Goal: Task Accomplishment & Management: Manage account settings

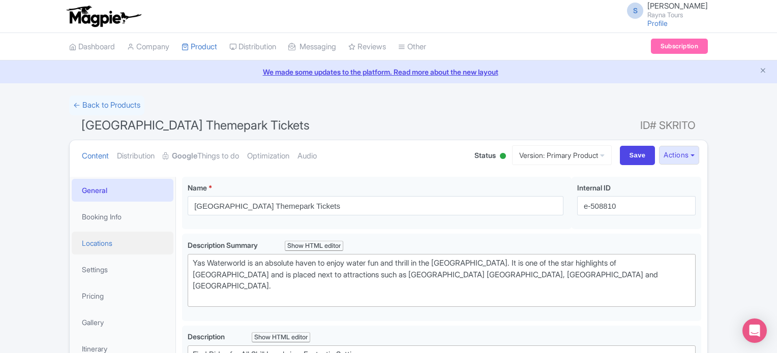
click at [110, 241] on link "Locations" at bounding box center [123, 243] width 102 height 23
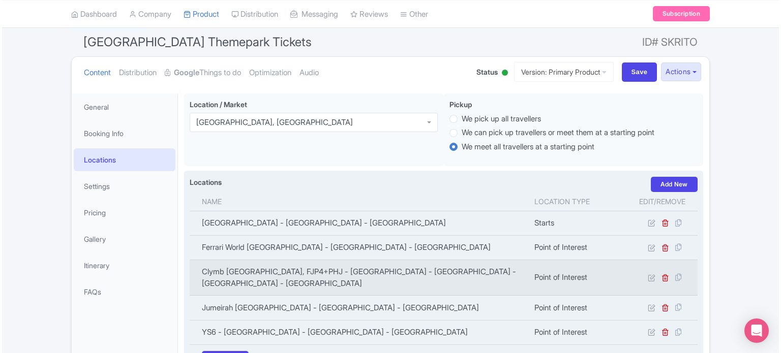
scroll to position [203, 0]
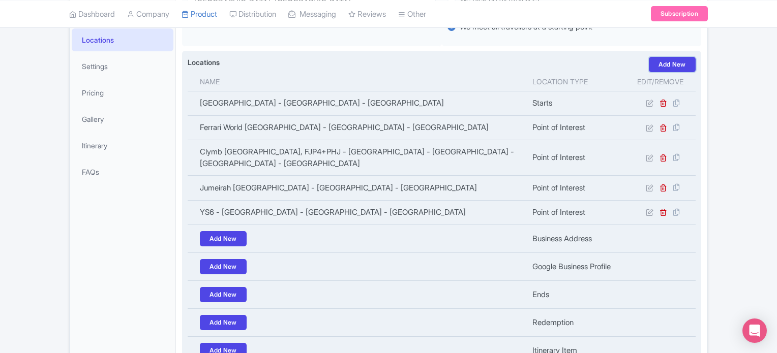
click at [672, 65] on link "Add New" at bounding box center [672, 64] width 47 height 15
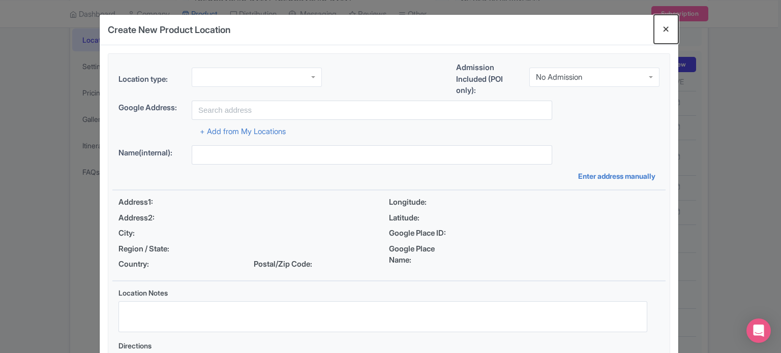
click at [665, 30] on button "Close" at bounding box center [666, 29] width 24 height 29
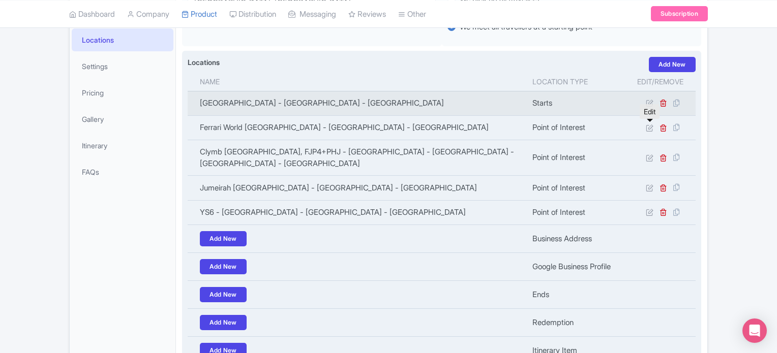
drag, startPoint x: 650, startPoint y: 125, endPoint x: 636, endPoint y: 105, distance: 23.4
click at [650, 125] on icon at bounding box center [650, 128] width 8 height 8
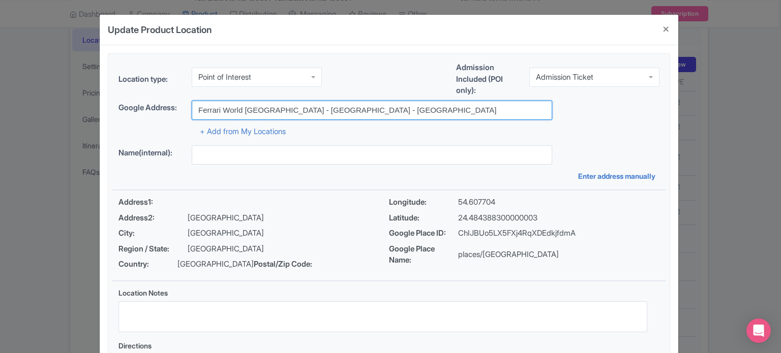
click at [348, 105] on input "Ferrari World Abu Dhabi - Abu Dhabi - United Arab Emirates" at bounding box center [372, 110] width 360 height 19
paste input "Yas Island - YS1"
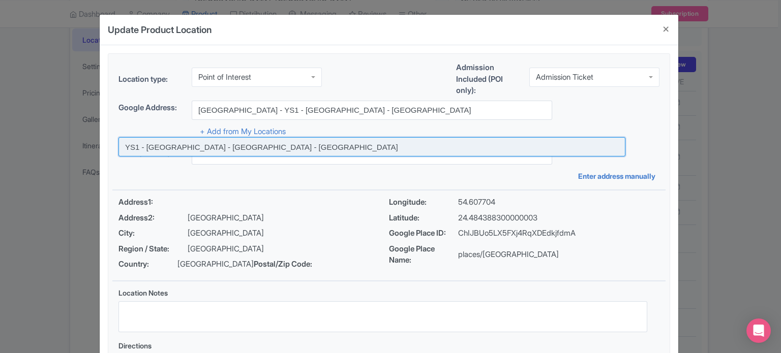
click at [277, 144] on input at bounding box center [371, 146] width 507 height 19
type input "YS1 - Yas Island - Abu Dhabi - United Arab Emirates"
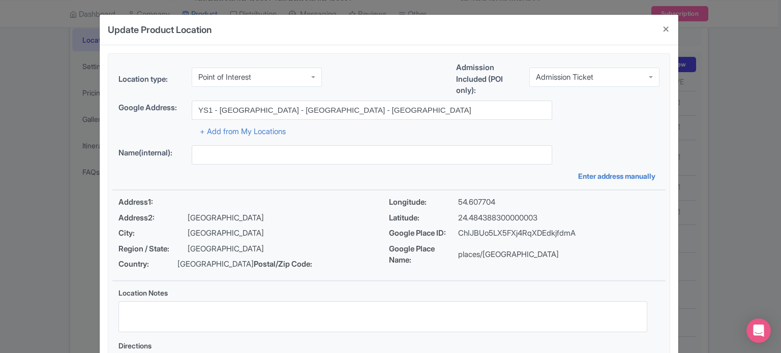
type input "YS1 - Yas Island - Abu Dhabi - United Arab Emirates"
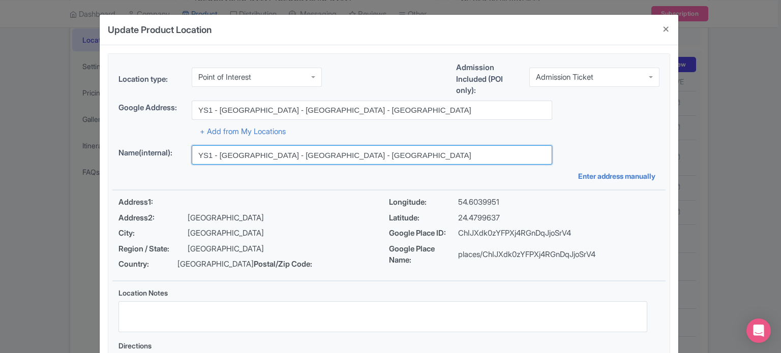
click at [384, 152] on input "YS1 - Yas Island - Abu Dhabi - United Arab Emirates" at bounding box center [372, 154] width 360 height 19
click at [384, 152] on input "YS1 - [GEOGRAPHIC_DATA] - [GEOGRAPHIC_DATA] - [GEOGRAPHIC_DATA]" at bounding box center [372, 154] width 360 height 19
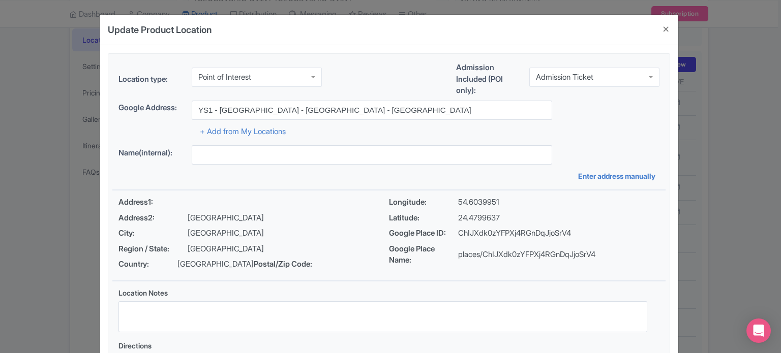
click at [388, 175] on div "Name(internal): Enter address manually" at bounding box center [388, 163] width 553 height 36
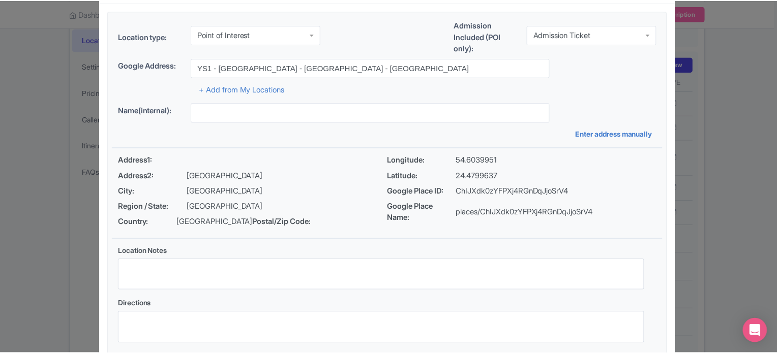
scroll to position [117, 0]
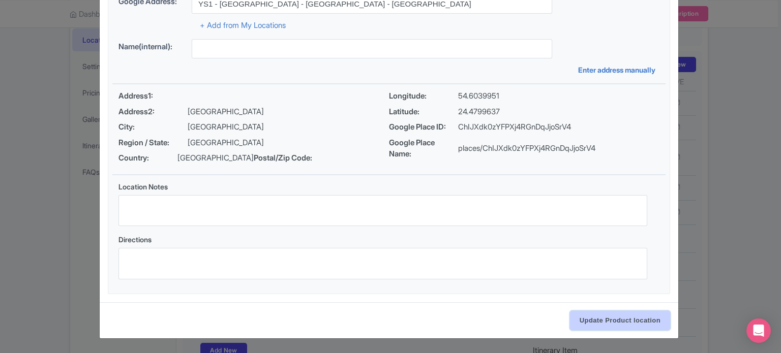
click at [600, 318] on input "Update Product location" at bounding box center [620, 320] width 100 height 19
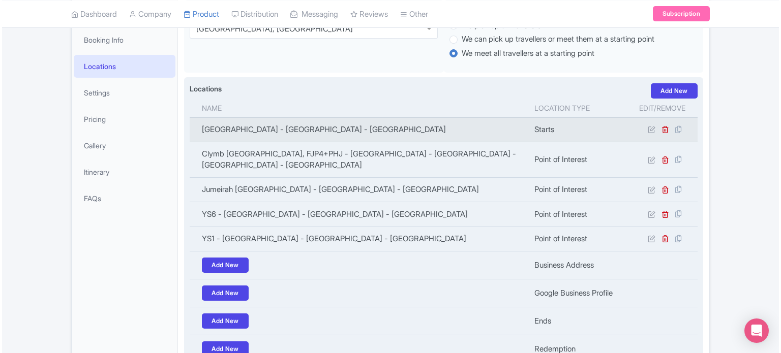
scroll to position [152, 0]
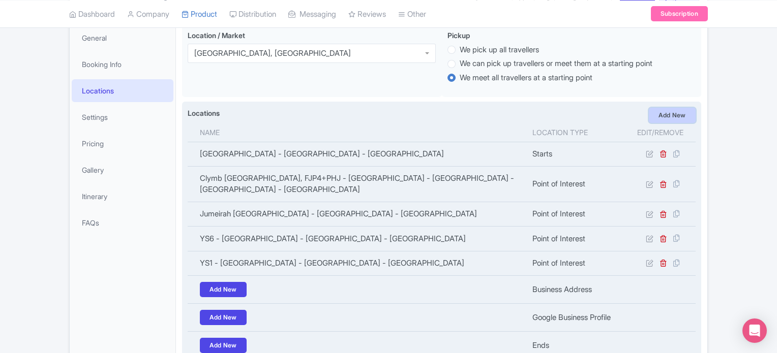
click at [671, 115] on link "Add New" at bounding box center [672, 115] width 47 height 15
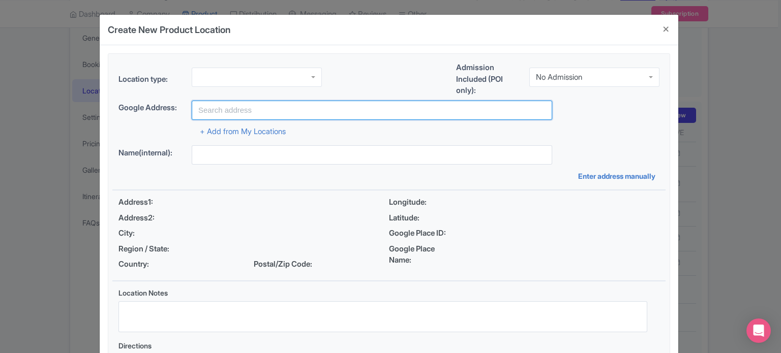
click at [260, 107] on input "text" at bounding box center [372, 110] width 360 height 19
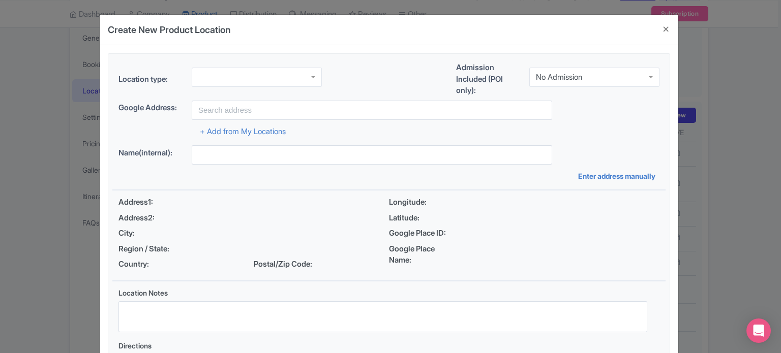
click at [260, 78] on div at bounding box center [257, 77] width 130 height 19
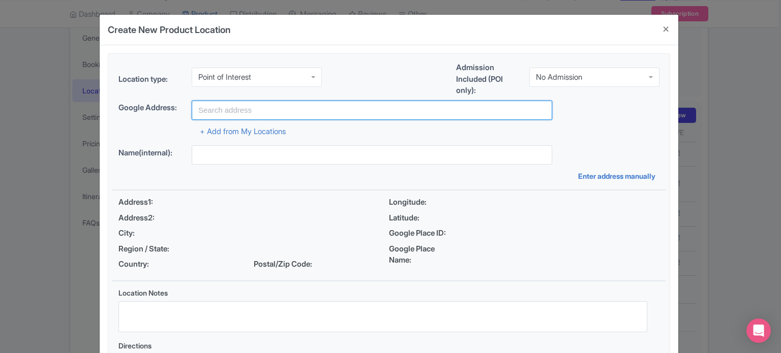
click at [285, 112] on input "text" at bounding box center [372, 110] width 360 height 19
paste input "[GEOGRAPHIC_DATA] - YS4 - [GEOGRAPHIC_DATA] - [GEOGRAPHIC_DATA]"
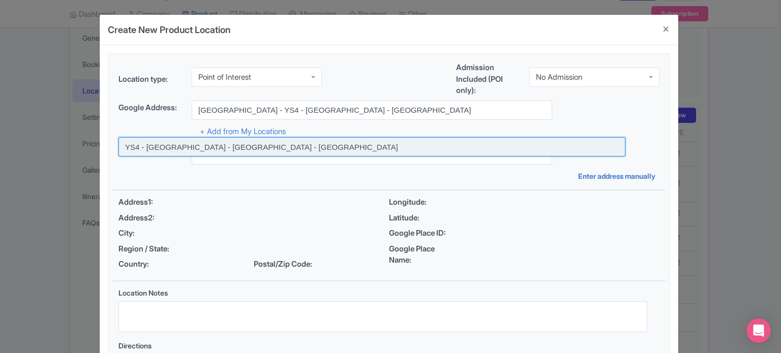
click at [278, 147] on input at bounding box center [371, 146] width 507 height 19
type input "YS4 - [GEOGRAPHIC_DATA] - [GEOGRAPHIC_DATA] - [GEOGRAPHIC_DATA]"
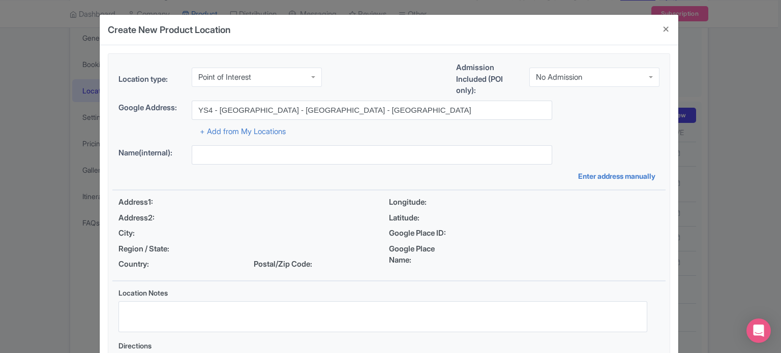
type input "YS4 - [GEOGRAPHIC_DATA] - [GEOGRAPHIC_DATA] - [GEOGRAPHIC_DATA]"
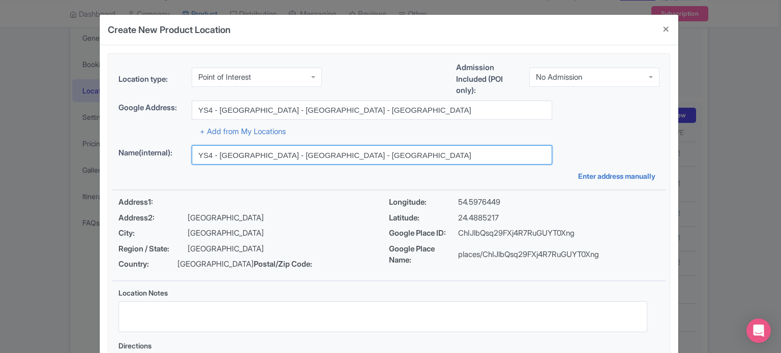
click at [277, 156] on input "YS4 - [GEOGRAPHIC_DATA] - [GEOGRAPHIC_DATA] - [GEOGRAPHIC_DATA]" at bounding box center [372, 154] width 360 height 19
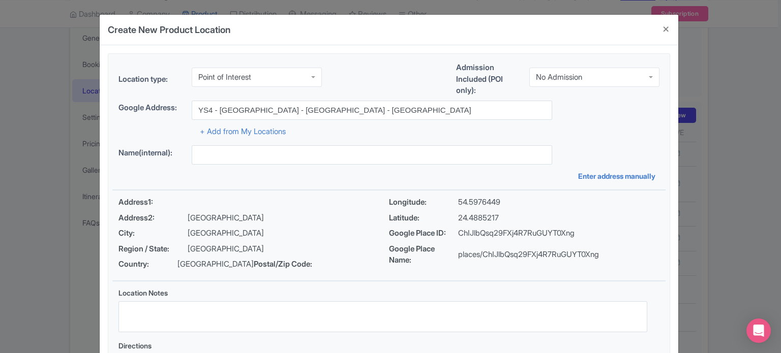
click at [569, 77] on div "No Admission" at bounding box center [559, 77] width 46 height 9
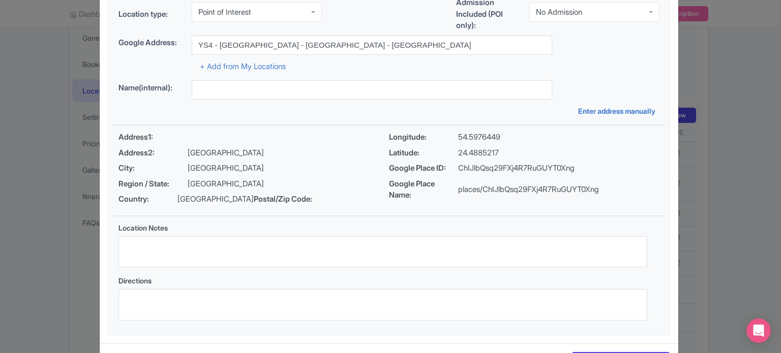
scroll to position [117, 0]
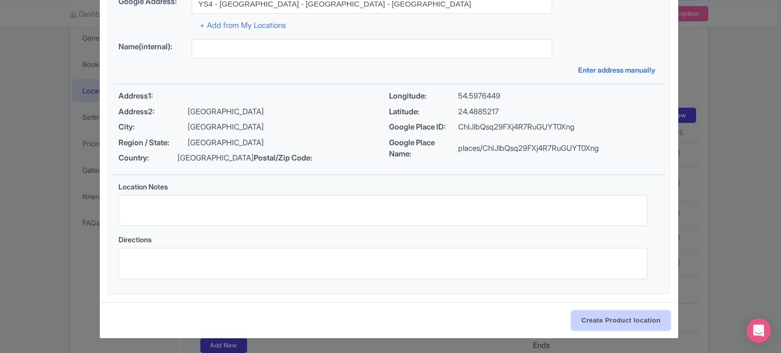
click at [602, 321] on input "Create Product location" at bounding box center [620, 320] width 99 height 19
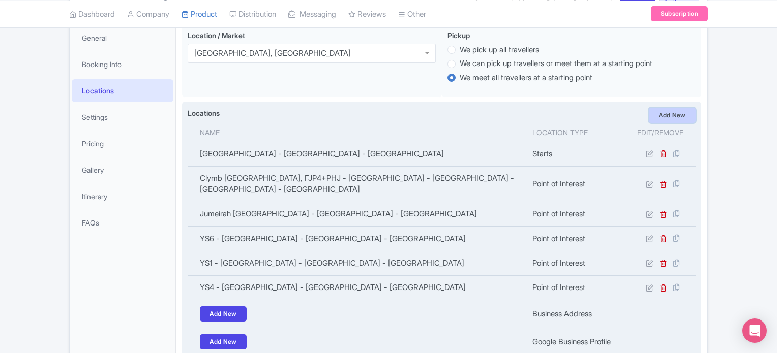
click at [666, 114] on link "Add New" at bounding box center [672, 115] width 47 height 15
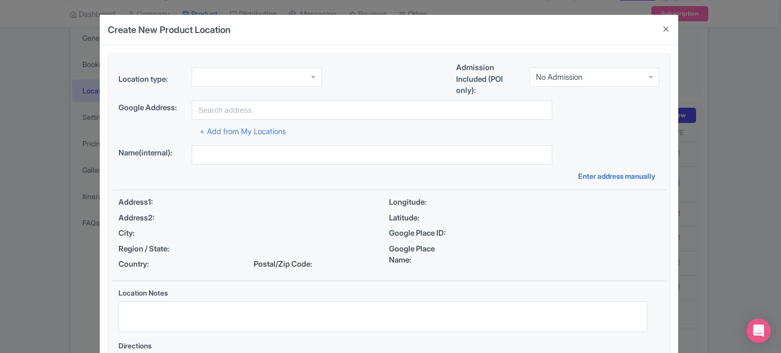
click at [286, 81] on div at bounding box center [257, 77] width 130 height 19
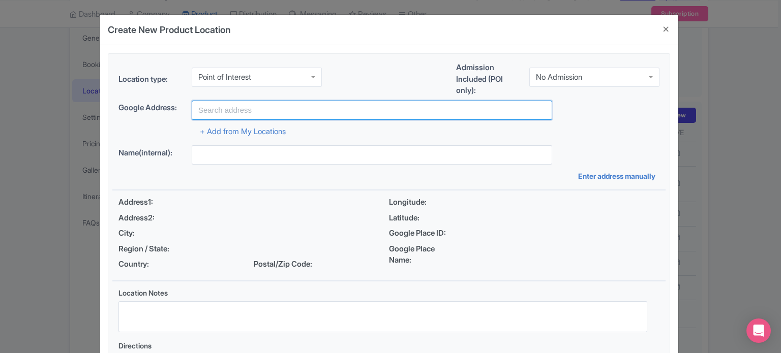
click at [341, 107] on input "text" at bounding box center [372, 110] width 360 height 19
paste input "Al Ras Al Akhdar - [GEOGRAPHIC_DATA] - [GEOGRAPHIC_DATA]"
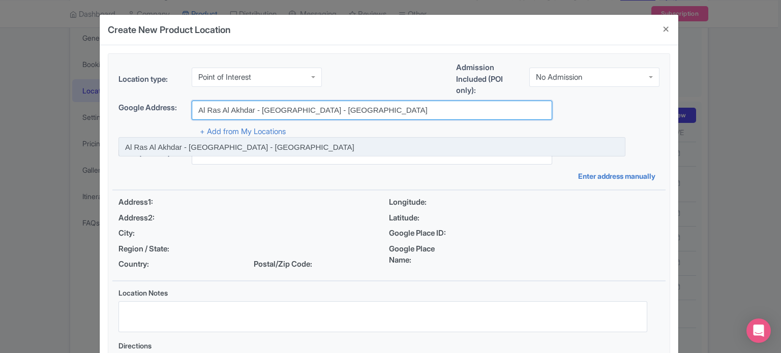
type input "Al Ras Al Akhdar - [GEOGRAPHIC_DATA] - [GEOGRAPHIC_DATA]"
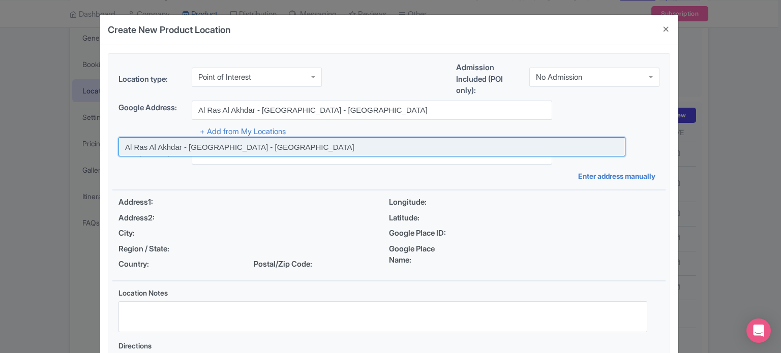
click at [297, 149] on input at bounding box center [371, 146] width 507 height 19
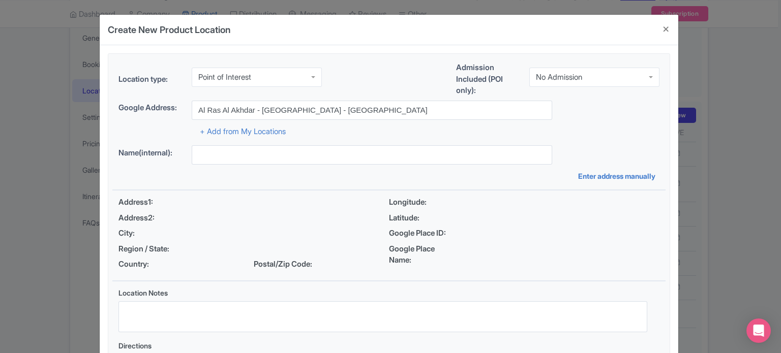
type input "Al Ras Al Akhdar - [GEOGRAPHIC_DATA] - [GEOGRAPHIC_DATA]"
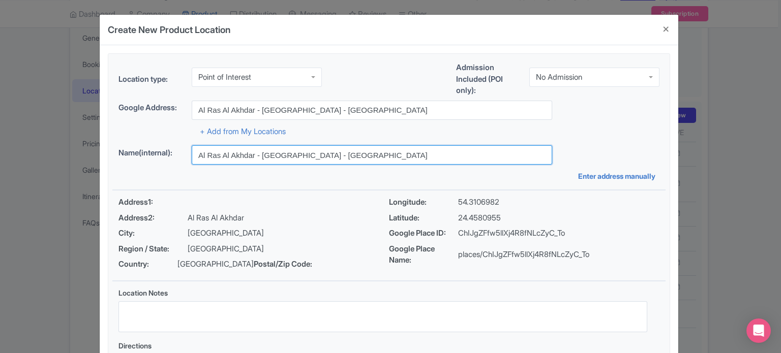
click at [297, 156] on input "Al Ras Al Akhdar - [GEOGRAPHIC_DATA] - [GEOGRAPHIC_DATA]" at bounding box center [372, 154] width 360 height 19
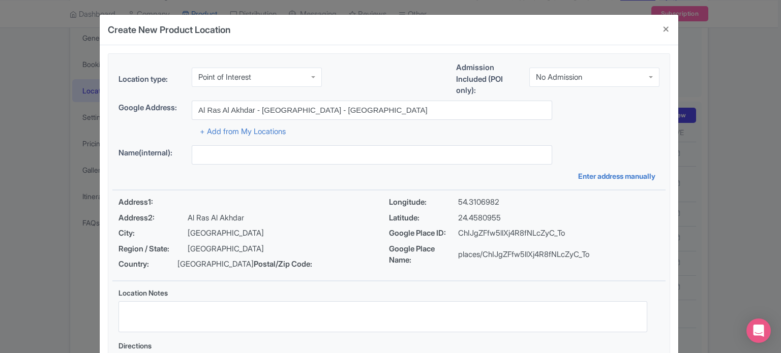
click at [303, 177] on div "Name(internal): Enter address manually" at bounding box center [388, 163] width 553 height 36
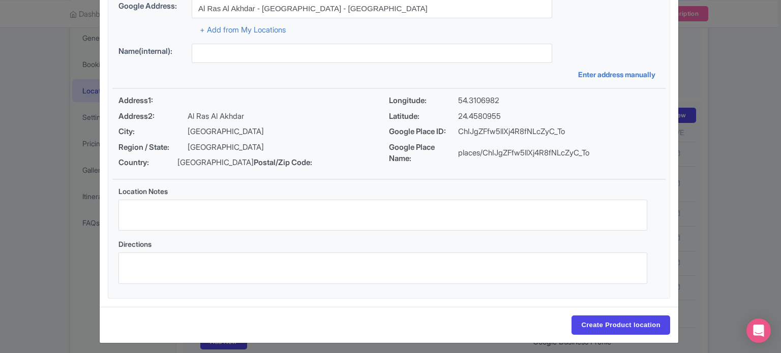
scroll to position [117, 0]
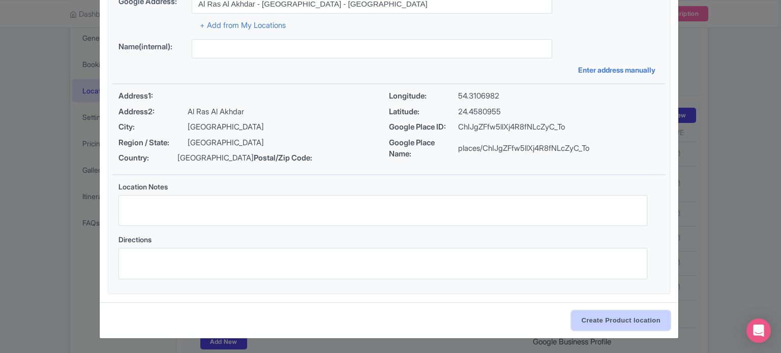
click at [612, 322] on input "Create Product location" at bounding box center [620, 320] width 99 height 19
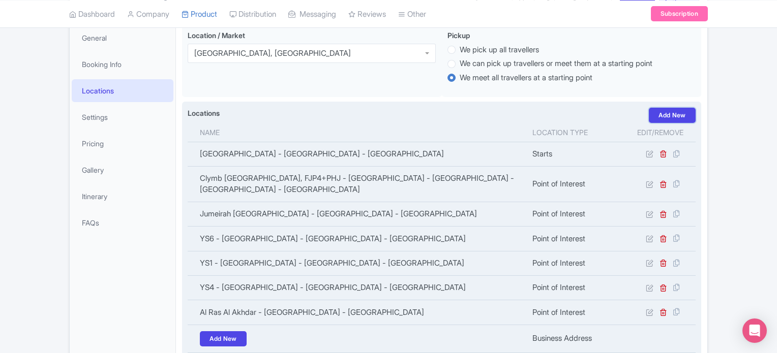
click at [663, 114] on link "Add New" at bounding box center [672, 115] width 47 height 15
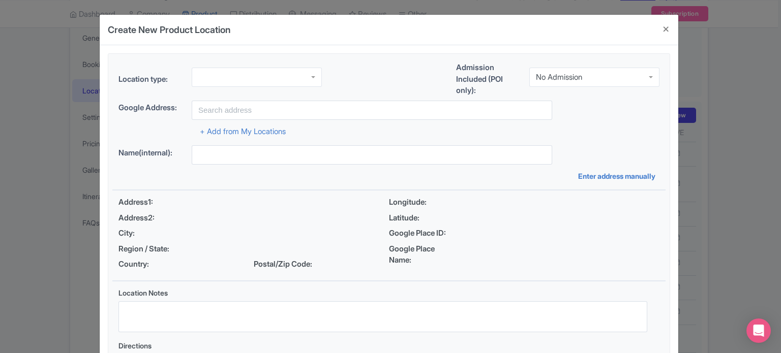
click at [295, 73] on div at bounding box center [257, 77] width 130 height 19
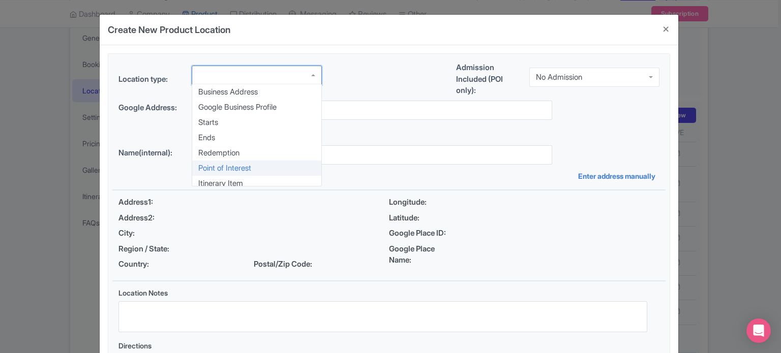
scroll to position [0, 0]
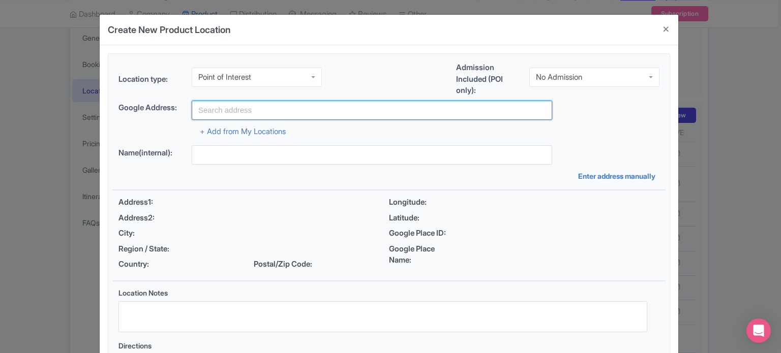
click at [283, 115] on input "text" at bounding box center [372, 110] width 360 height 19
paste input "Saadiyat - [GEOGRAPHIC_DATA] - [GEOGRAPHIC_DATA]"
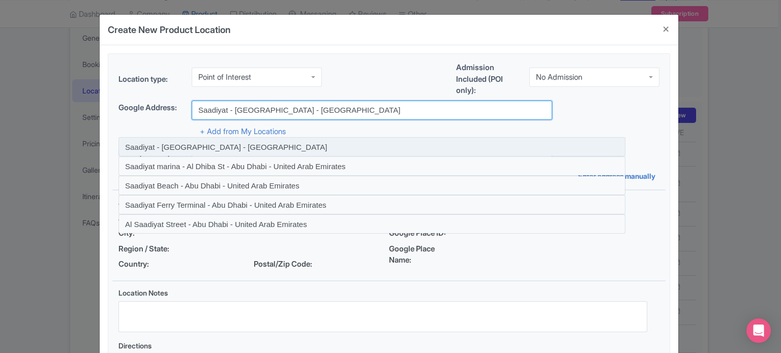
type input "Saadiyat - [GEOGRAPHIC_DATA] - [GEOGRAPHIC_DATA]"
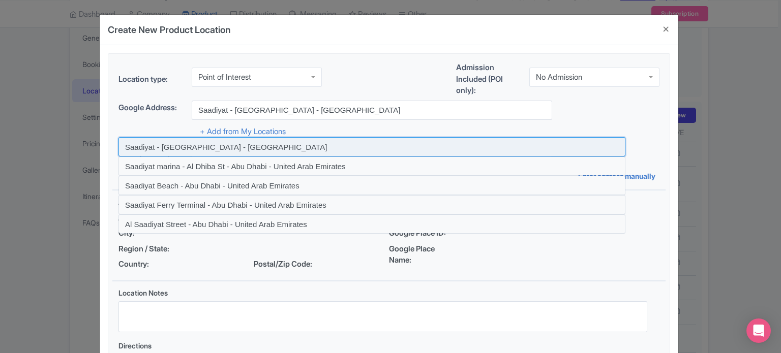
click at [247, 148] on input at bounding box center [371, 146] width 507 height 19
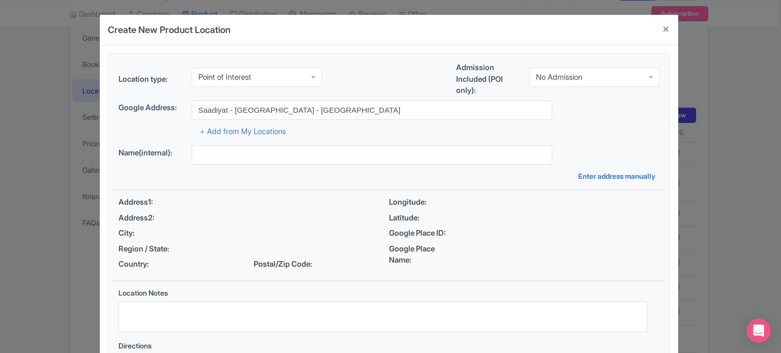
type input "Saadiyat - [GEOGRAPHIC_DATA] - [GEOGRAPHIC_DATA]"
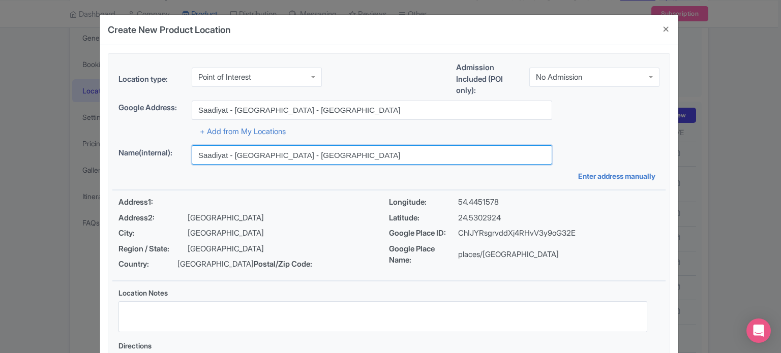
click at [373, 150] on input "Saadiyat - [GEOGRAPHIC_DATA] - [GEOGRAPHIC_DATA]" at bounding box center [372, 154] width 360 height 19
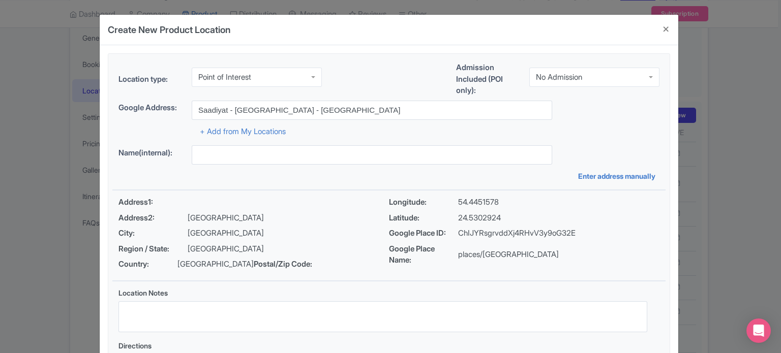
click at [588, 140] on div "Location type: Point of Interest Point of Interest Business Address Google Busi…" at bounding box center [388, 227] width 553 height 346
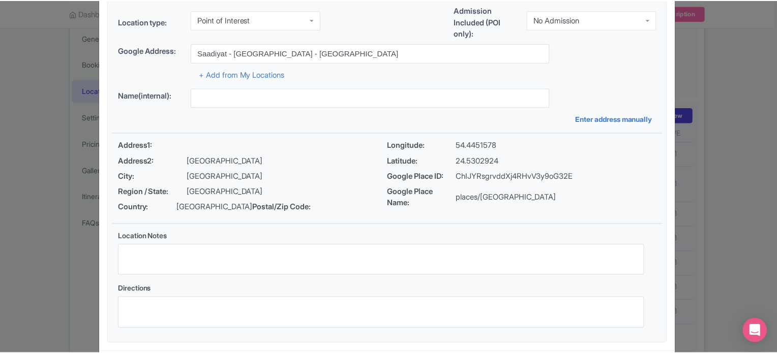
scroll to position [117, 0]
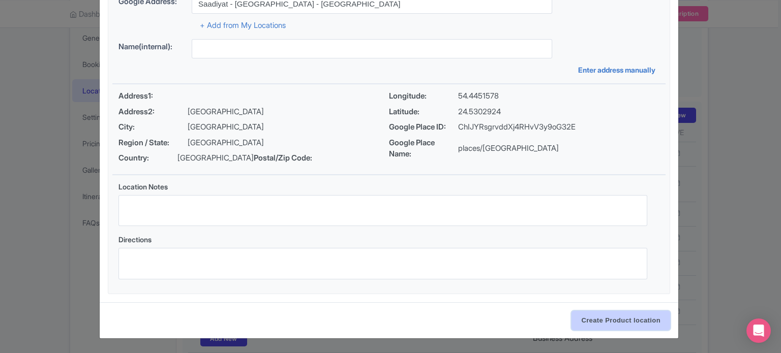
click at [626, 317] on input "Create Product location" at bounding box center [620, 320] width 99 height 19
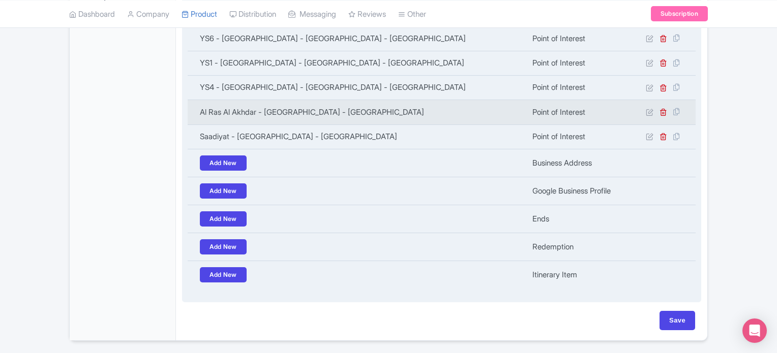
scroll to position [356, 0]
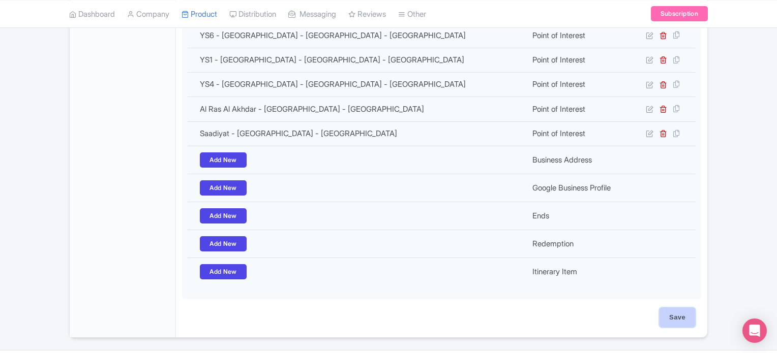
click at [680, 318] on input "Save" at bounding box center [677, 317] width 36 height 19
type input "Update Product"
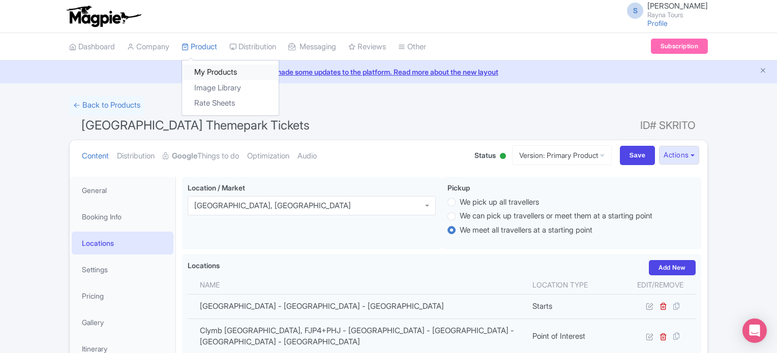
click at [212, 73] on link "My Products" at bounding box center [230, 73] width 97 height 16
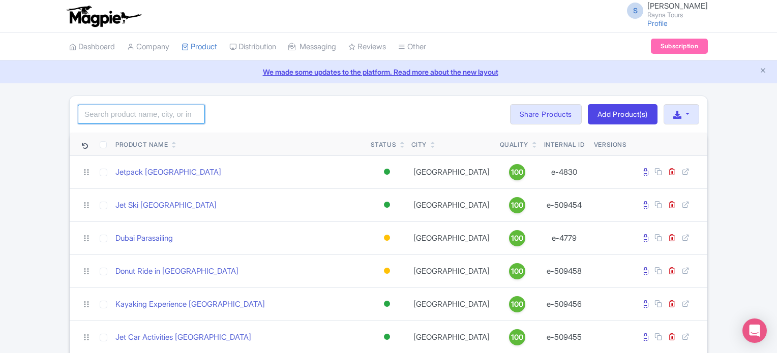
click at [169, 112] on input "search" at bounding box center [141, 114] width 127 height 19
type input "abu"
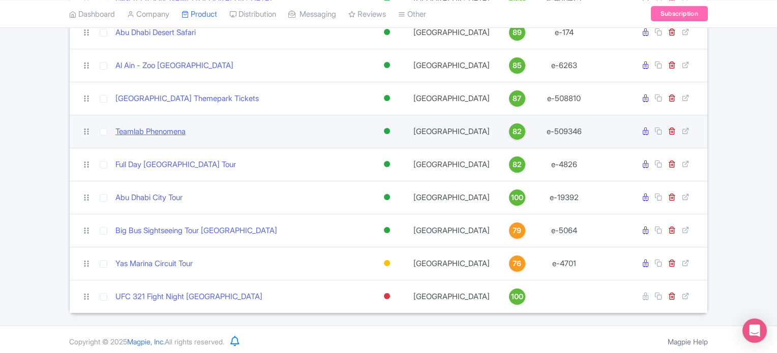
scroll to position [471, 0]
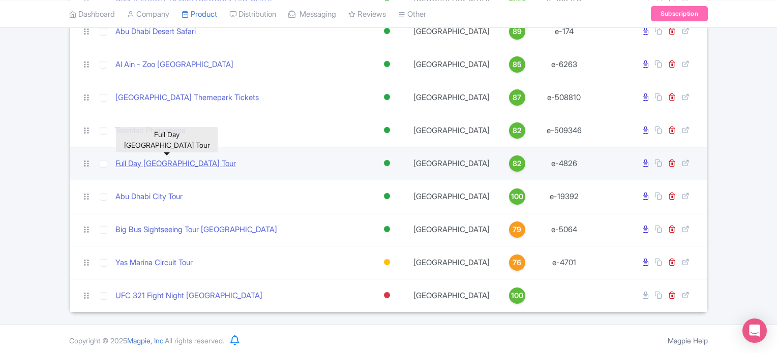
click at [186, 161] on link "Full Day Abu Dhabi City Tour" at bounding box center [175, 164] width 120 height 12
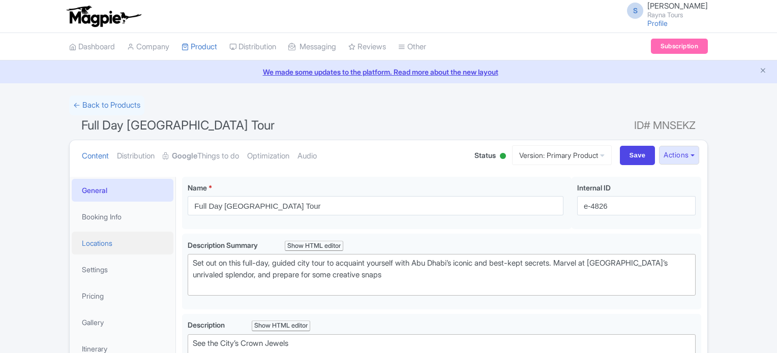
click at [110, 245] on link "Locations" at bounding box center [123, 243] width 102 height 23
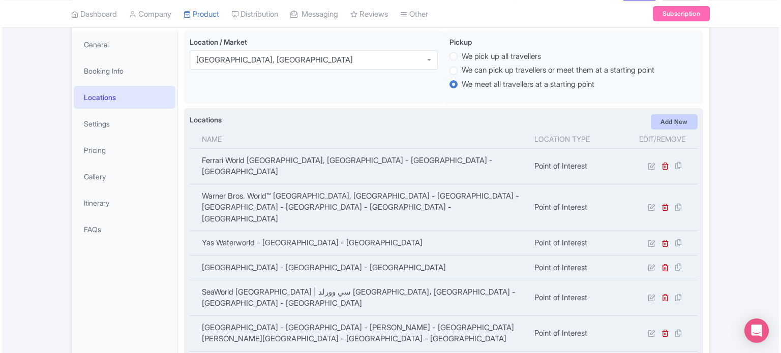
scroll to position [152, 0]
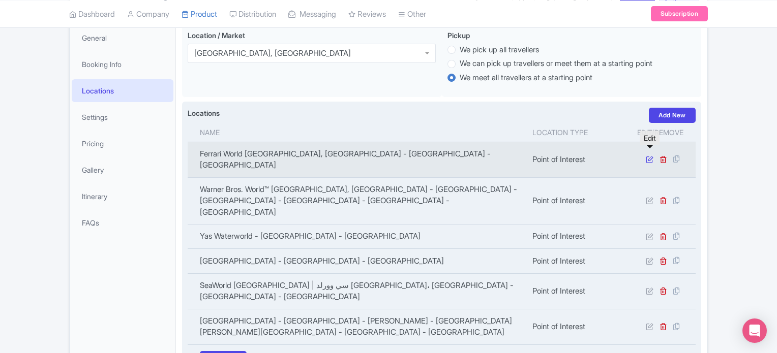
click at [648, 156] on icon at bounding box center [650, 160] width 8 height 8
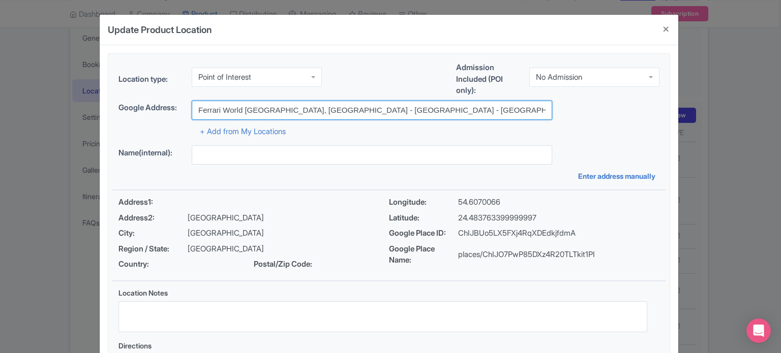
click at [319, 108] on input "Ferrari World [GEOGRAPHIC_DATA], [GEOGRAPHIC_DATA] - [GEOGRAPHIC_DATA] - [GEOGR…" at bounding box center [372, 110] width 360 height 19
paste input "Yas Island - YS1"
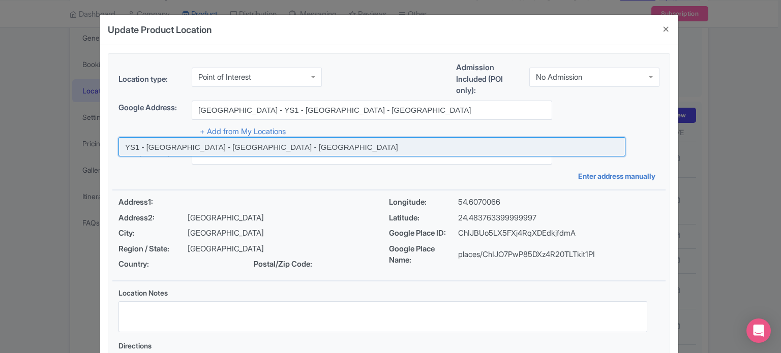
click at [273, 147] on input at bounding box center [371, 146] width 507 height 19
type input "YS1 - [GEOGRAPHIC_DATA] - [GEOGRAPHIC_DATA] - [GEOGRAPHIC_DATA]"
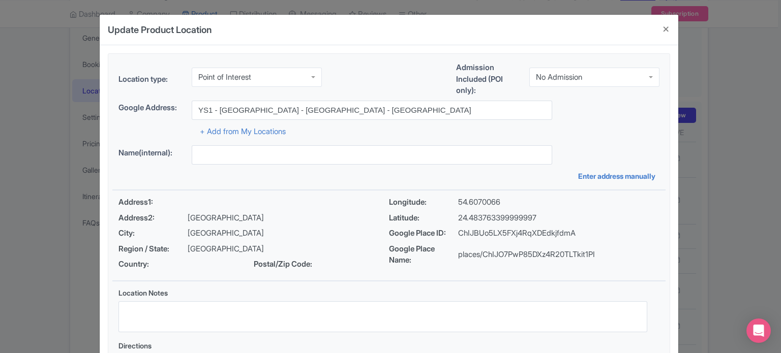
type input "YS1 - [GEOGRAPHIC_DATA] - [GEOGRAPHIC_DATA] - [GEOGRAPHIC_DATA]"
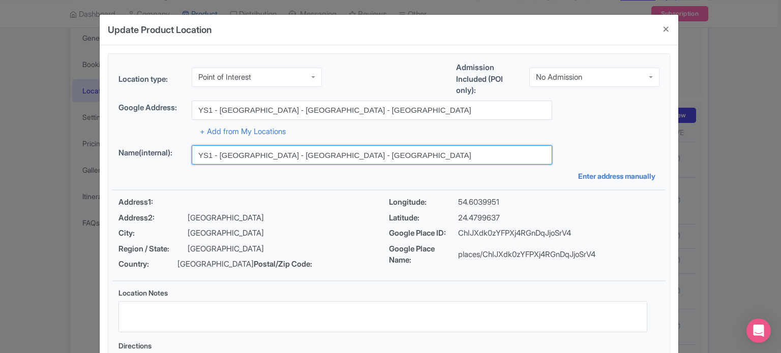
click at [281, 159] on input "YS1 - [GEOGRAPHIC_DATA] - [GEOGRAPHIC_DATA] - [GEOGRAPHIC_DATA]" at bounding box center [372, 154] width 360 height 19
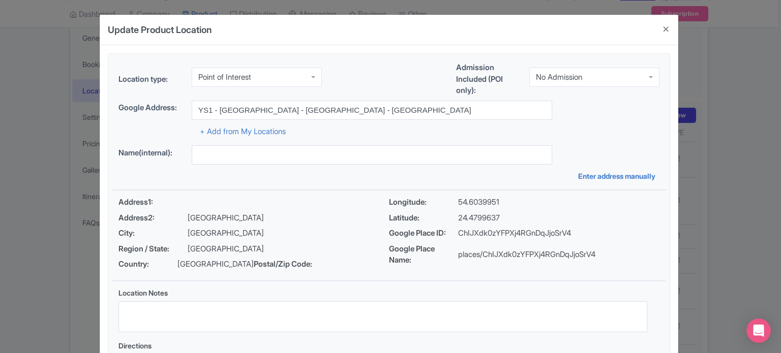
click at [571, 152] on div "Name(internal):" at bounding box center [388, 154] width 541 height 19
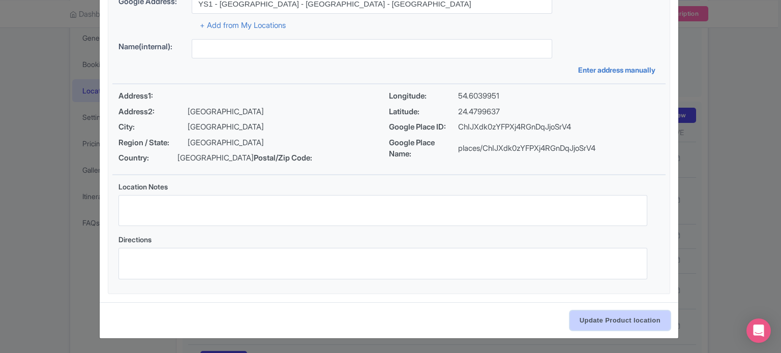
click at [605, 318] on input "Update Product location" at bounding box center [620, 320] width 100 height 19
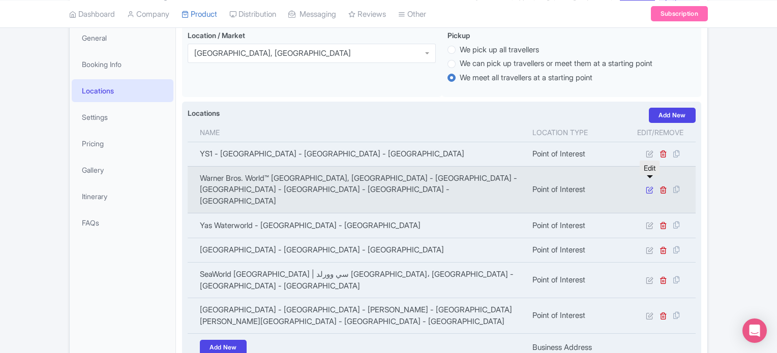
click at [647, 186] on icon at bounding box center [650, 190] width 8 height 8
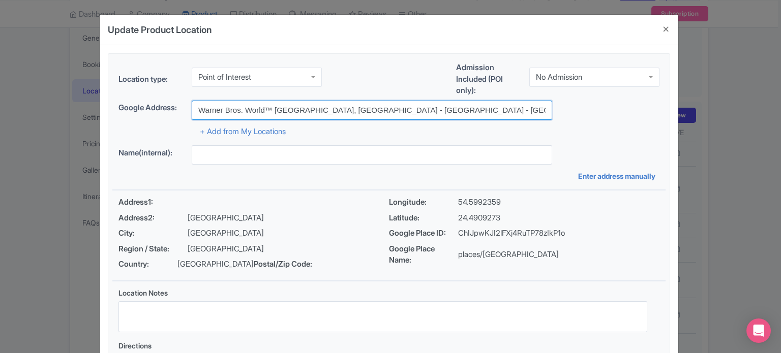
click at [332, 114] on input "Warner Bros. World™ [GEOGRAPHIC_DATA], [GEOGRAPHIC_DATA] - [GEOGRAPHIC_DATA] - …" at bounding box center [372, 110] width 360 height 19
paste input "Yas Island - YS4"
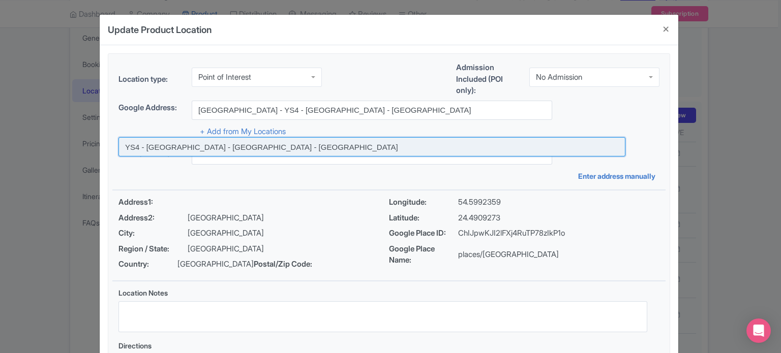
click at [277, 148] on input at bounding box center [371, 146] width 507 height 19
type input "YS4 - [GEOGRAPHIC_DATA] - [GEOGRAPHIC_DATA] - [GEOGRAPHIC_DATA]"
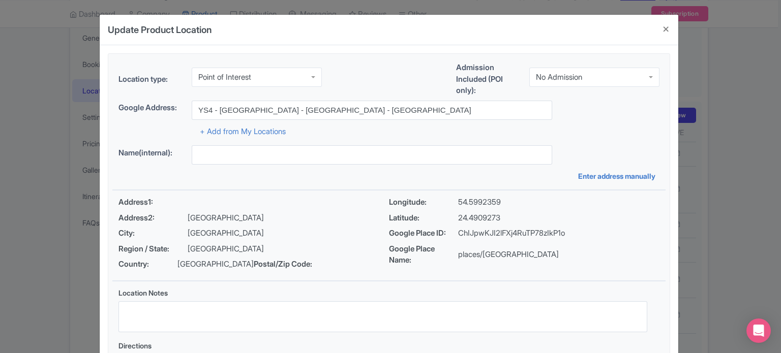
type input "YS4 - [GEOGRAPHIC_DATA] - [GEOGRAPHIC_DATA] - [GEOGRAPHIC_DATA]"
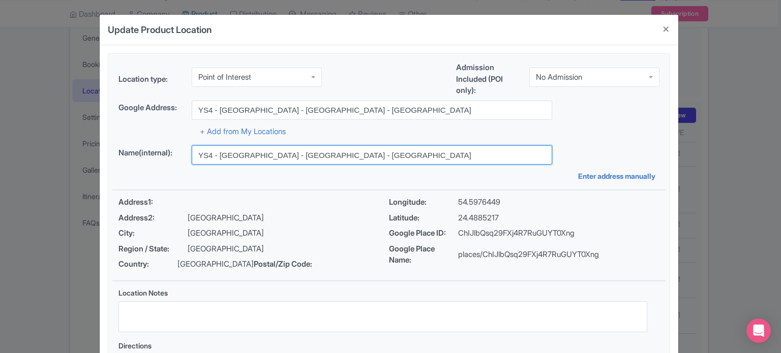
click at [280, 158] on input "YS4 - [GEOGRAPHIC_DATA] - [GEOGRAPHIC_DATA] - [GEOGRAPHIC_DATA]" at bounding box center [372, 154] width 360 height 19
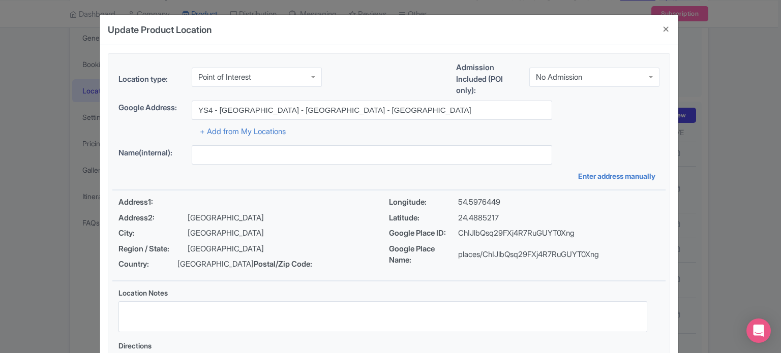
click at [480, 175] on div "Name(internal): Enter address manually" at bounding box center [388, 163] width 553 height 36
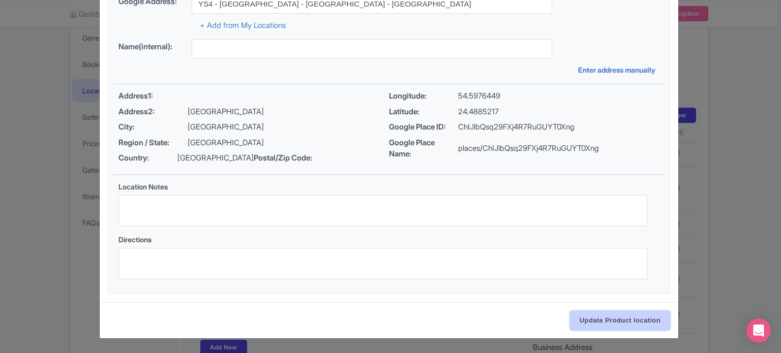
click at [606, 322] on input "Update Product location" at bounding box center [620, 320] width 100 height 19
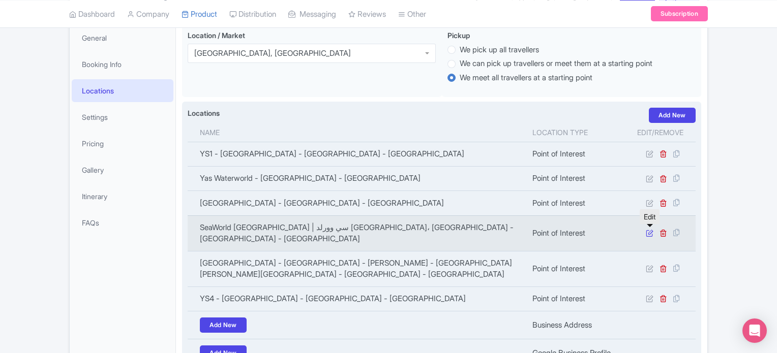
click at [649, 232] on icon at bounding box center [650, 233] width 8 height 8
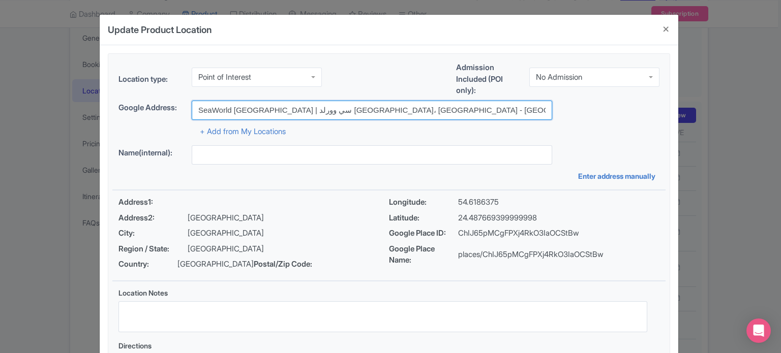
click at [325, 109] on input "SeaWorld [GEOGRAPHIC_DATA] | سي وورلد [GEOGRAPHIC_DATA]، [GEOGRAPHIC_DATA] - [G…" at bounding box center [372, 110] width 360 height 19
paste input "Yas Island - YS6"
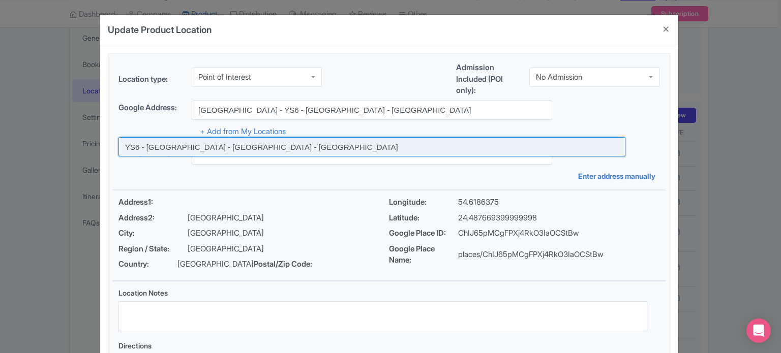
click at [279, 148] on input at bounding box center [371, 146] width 507 height 19
type input "YS6 - [GEOGRAPHIC_DATA] - [GEOGRAPHIC_DATA] - [GEOGRAPHIC_DATA]"
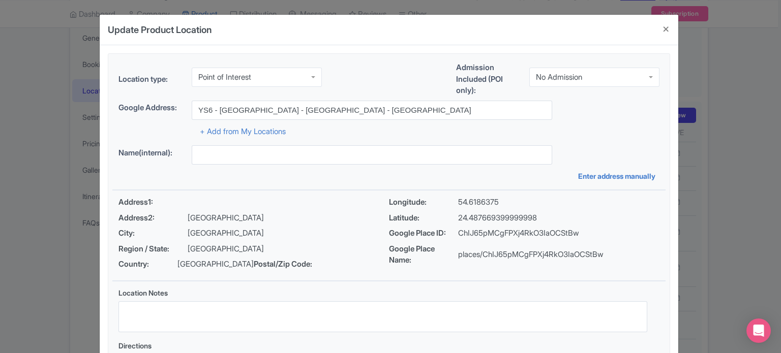
type input "YS6 - [GEOGRAPHIC_DATA] - [GEOGRAPHIC_DATA] - [GEOGRAPHIC_DATA]"
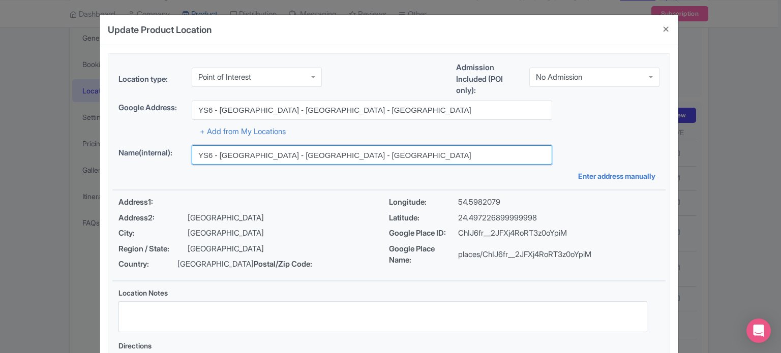
click at [288, 157] on input "YS6 - [GEOGRAPHIC_DATA] - [GEOGRAPHIC_DATA] - [GEOGRAPHIC_DATA]" at bounding box center [372, 154] width 360 height 19
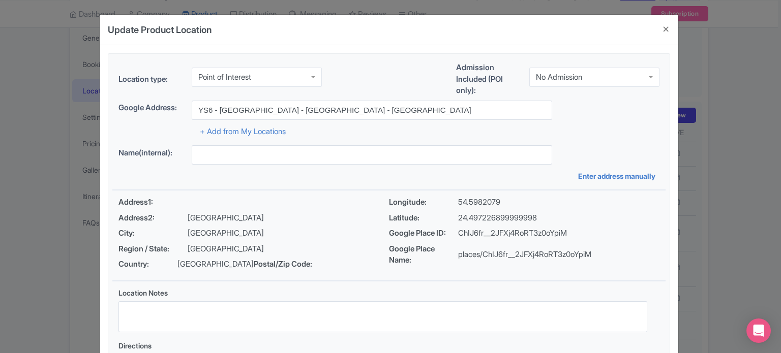
click at [321, 176] on div "Name(internal): Enter address manually" at bounding box center [388, 163] width 553 height 36
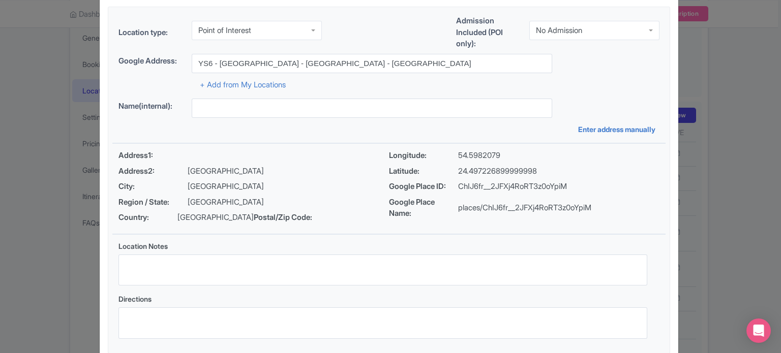
scroll to position [102, 0]
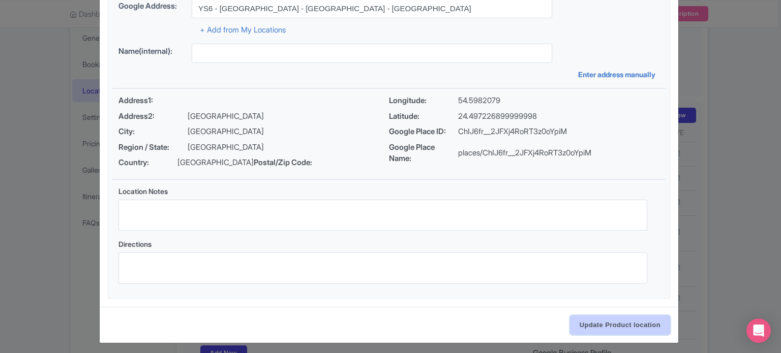
click at [600, 334] on input "Update Product location" at bounding box center [620, 325] width 100 height 19
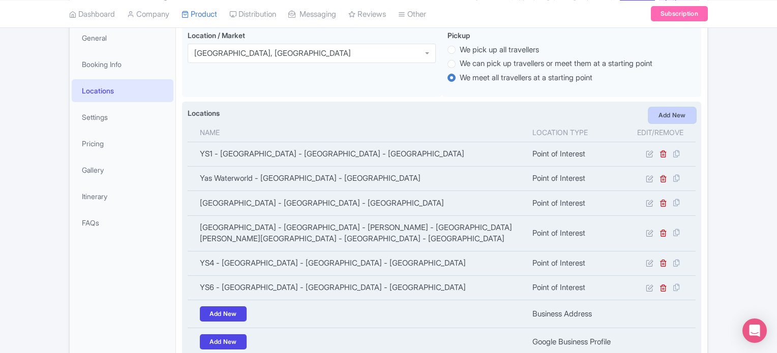
click at [671, 114] on link "Add New" at bounding box center [672, 115] width 47 height 15
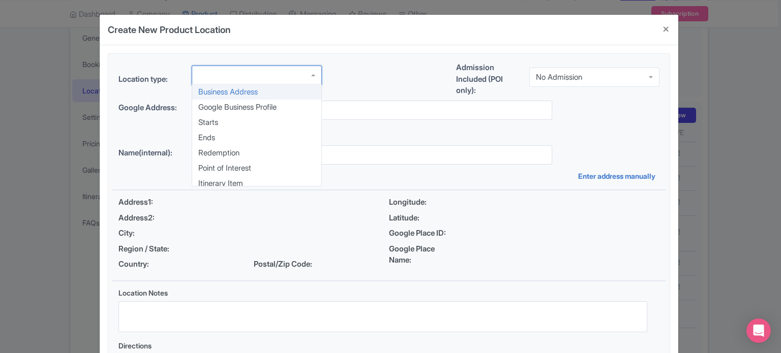
click at [290, 75] on div at bounding box center [257, 75] width 130 height 19
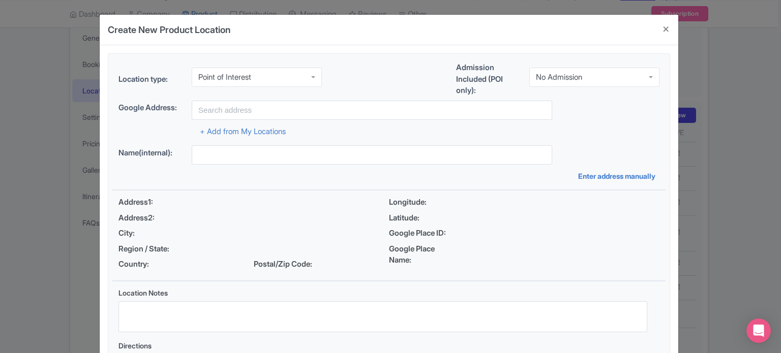
scroll to position [0, 0]
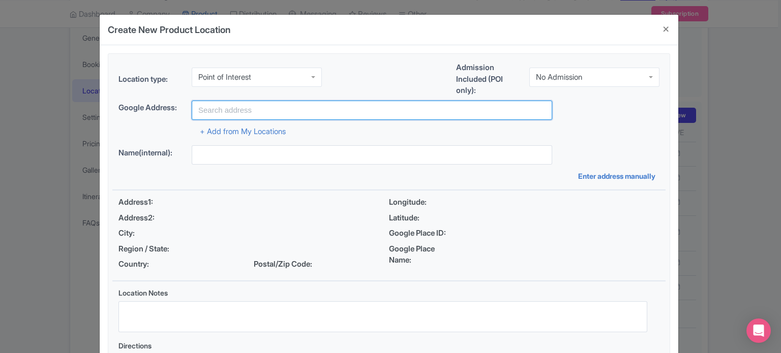
click at [293, 110] on input "text" at bounding box center [372, 110] width 360 height 19
paste input "Saadiyat - [GEOGRAPHIC_DATA] - [GEOGRAPHIC_DATA]"
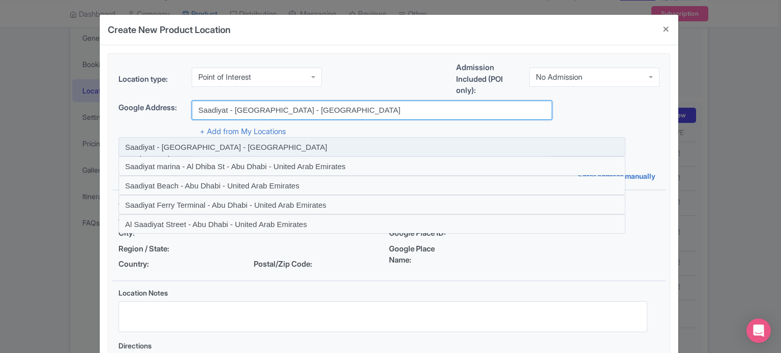
type input "Saadiyat - [GEOGRAPHIC_DATA] - [GEOGRAPHIC_DATA]"
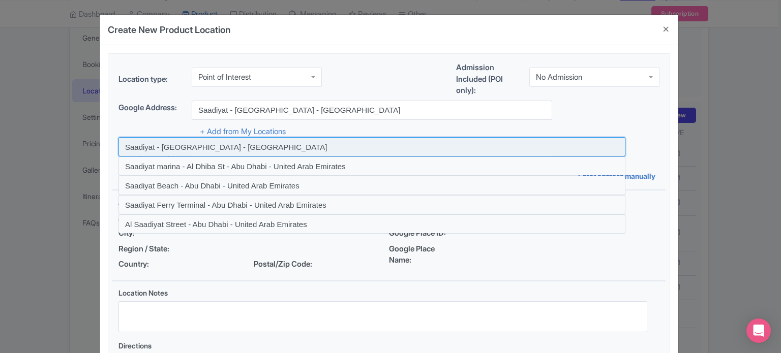
click at [252, 148] on input at bounding box center [371, 146] width 507 height 19
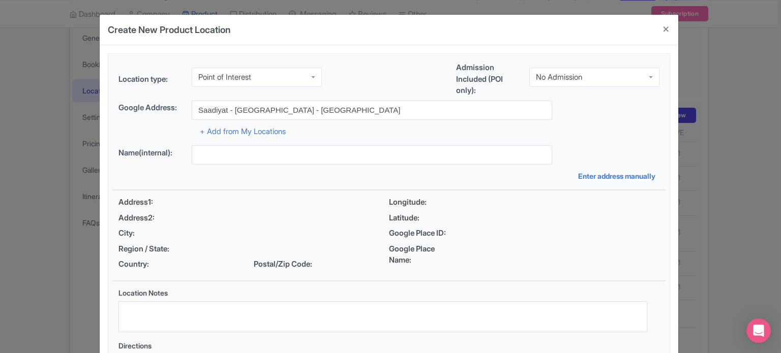
type input "Saadiyat - [GEOGRAPHIC_DATA] - [GEOGRAPHIC_DATA]"
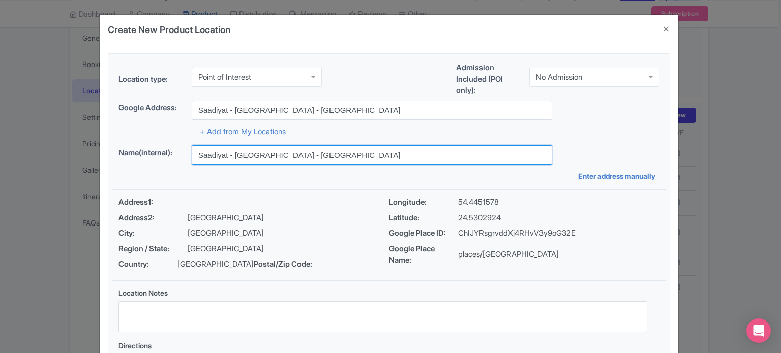
click at [283, 156] on input "Saadiyat - [GEOGRAPHIC_DATA] - [GEOGRAPHIC_DATA]" at bounding box center [372, 154] width 360 height 19
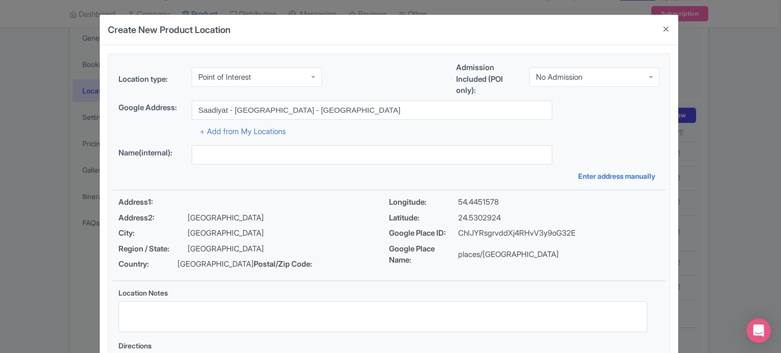
click at [451, 130] on div "+ Add from My Locations" at bounding box center [388, 129] width 541 height 18
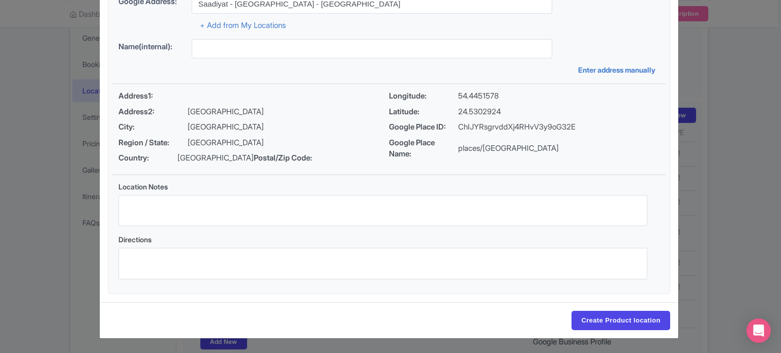
scroll to position [117, 0]
click at [605, 319] on input "Create Product location" at bounding box center [620, 320] width 99 height 19
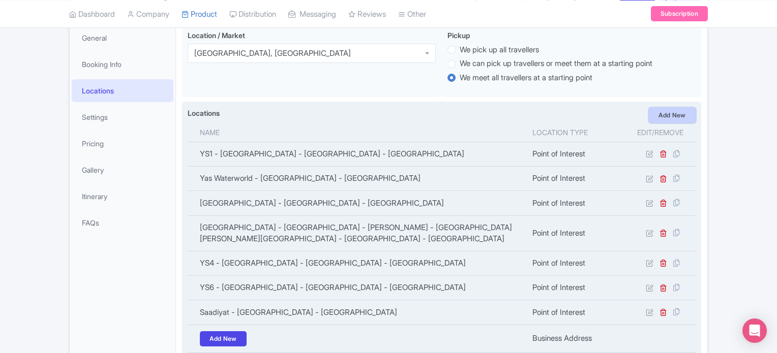
click at [666, 117] on link "Add New" at bounding box center [672, 115] width 47 height 15
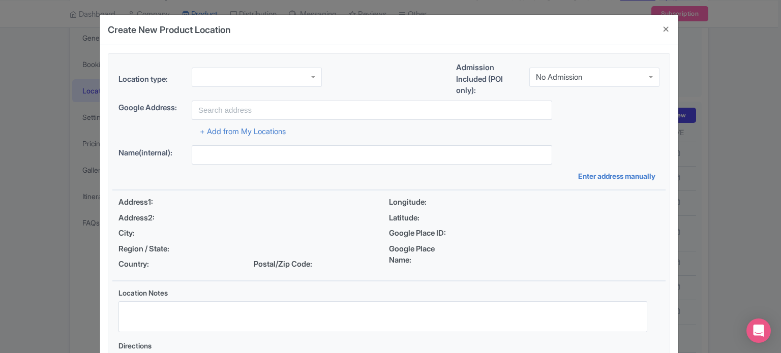
click at [278, 74] on div at bounding box center [257, 77] width 130 height 19
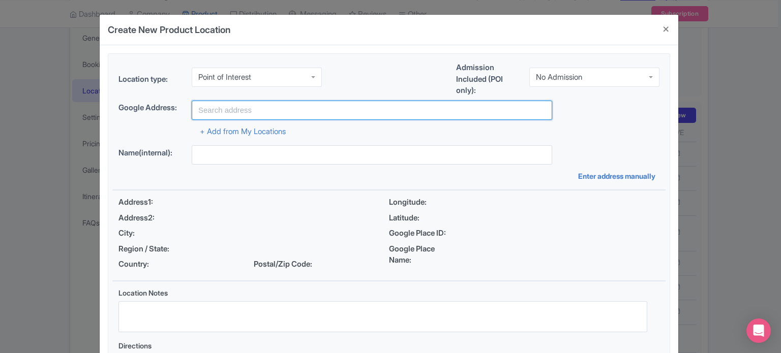
click at [326, 110] on input "text" at bounding box center [372, 110] width 360 height 19
paste input "Al Ras Al Akhdar - [GEOGRAPHIC_DATA] - [GEOGRAPHIC_DATA]"
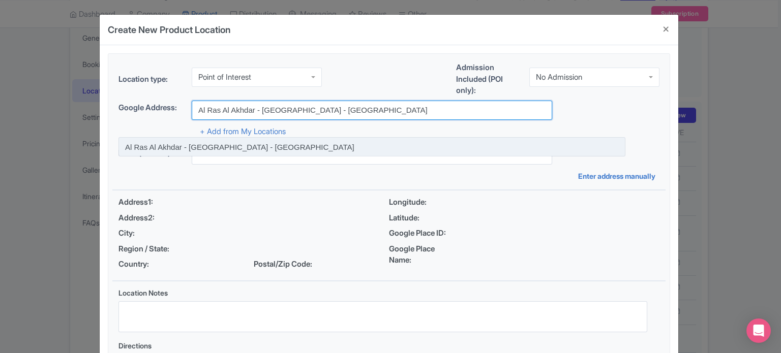
type input "Al Ras Al Akhdar - [GEOGRAPHIC_DATA] - [GEOGRAPHIC_DATA]"
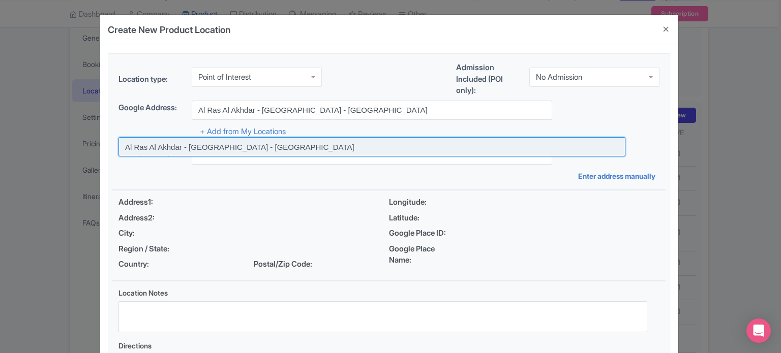
click at [290, 148] on input at bounding box center [371, 146] width 507 height 19
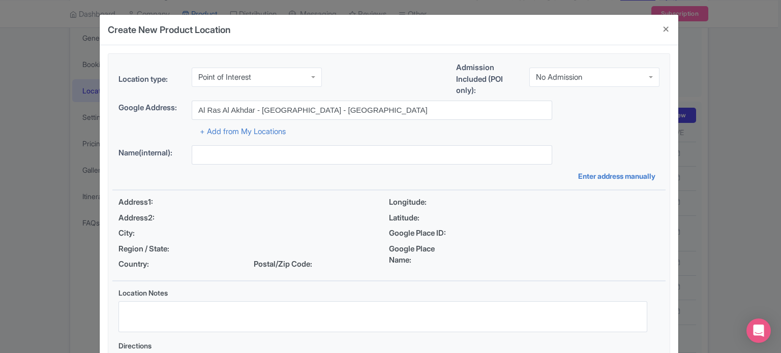
type input "Al Ras Al Akhdar - [GEOGRAPHIC_DATA] - [GEOGRAPHIC_DATA]"
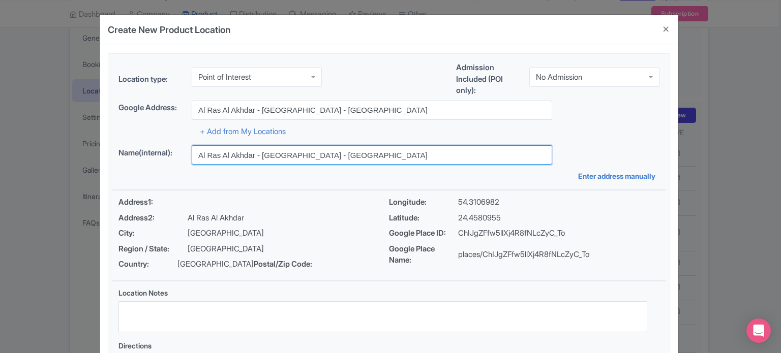
click at [297, 155] on input "Al Ras Al Akhdar - [GEOGRAPHIC_DATA] - [GEOGRAPHIC_DATA]" at bounding box center [372, 154] width 360 height 19
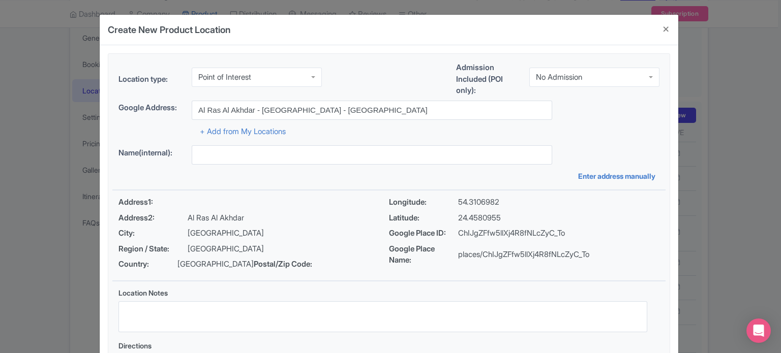
click at [583, 125] on div "+ Add from My Locations" at bounding box center [388, 129] width 541 height 18
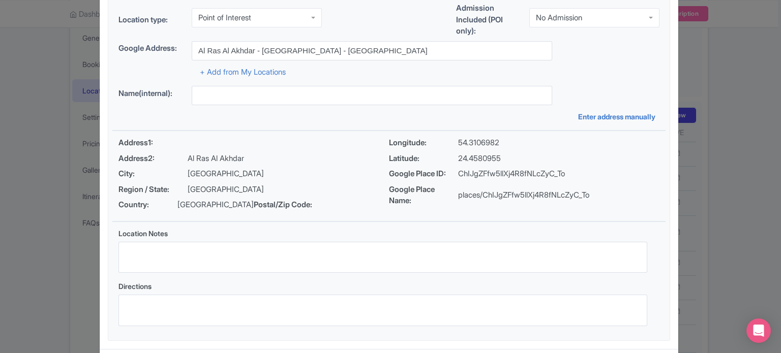
scroll to position [117, 0]
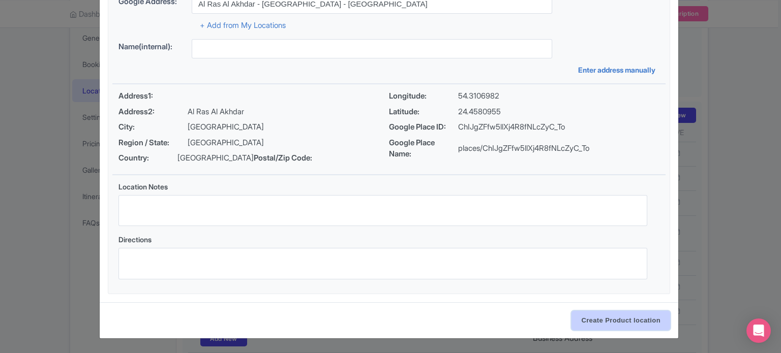
click at [598, 319] on input "Create Product location" at bounding box center [620, 320] width 99 height 19
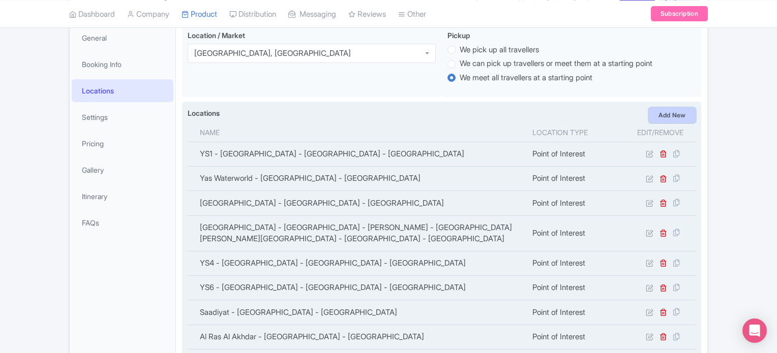
click at [679, 113] on link "Add New" at bounding box center [672, 115] width 47 height 15
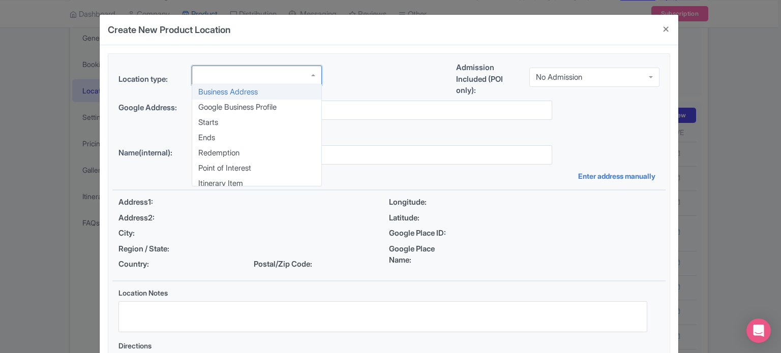
click at [296, 81] on div at bounding box center [257, 75] width 130 height 19
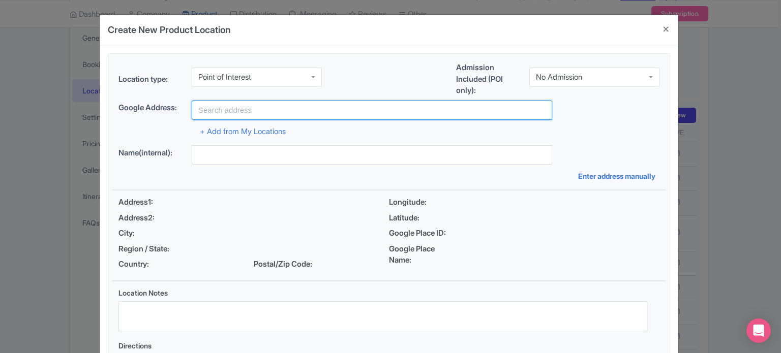
click at [392, 107] on input "text" at bounding box center [372, 110] width 360 height 19
paste input "[GEOGRAPHIC_DATA]"
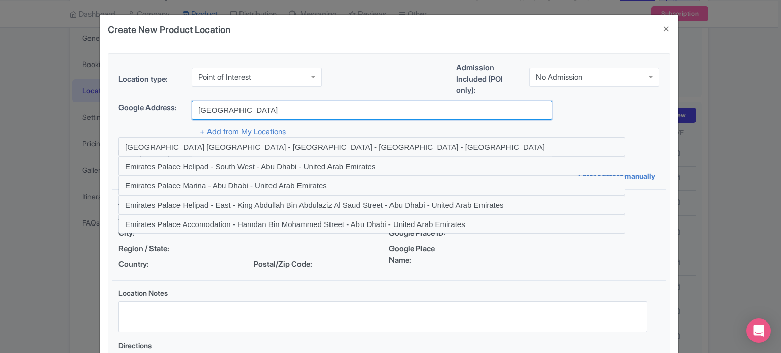
type input "[GEOGRAPHIC_DATA] [GEOGRAPHIC_DATA] - [GEOGRAPHIC_DATA] - [GEOGRAPHIC_DATA] - […"
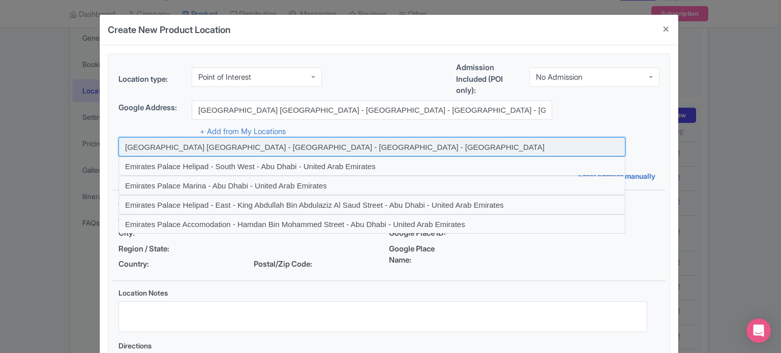
click at [295, 150] on input at bounding box center [371, 146] width 507 height 19
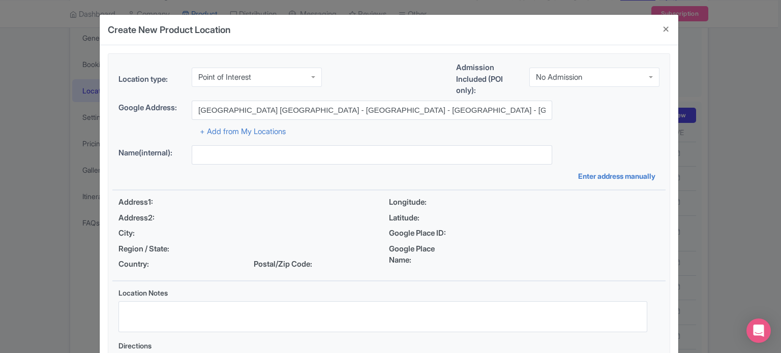
type input "[GEOGRAPHIC_DATA] [GEOGRAPHIC_DATA] - [GEOGRAPHIC_DATA] - [GEOGRAPHIC_DATA] - […"
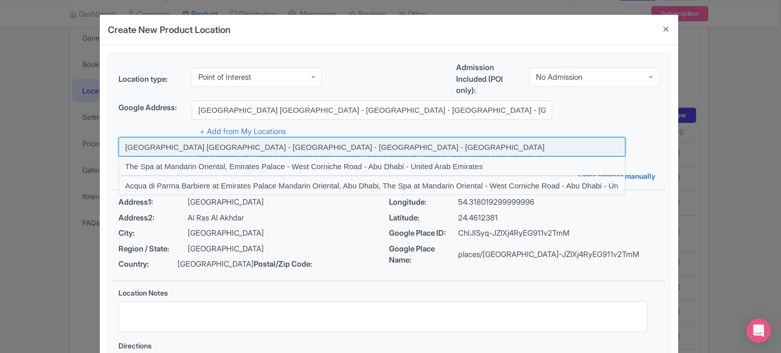
click at [374, 148] on input at bounding box center [371, 146] width 507 height 19
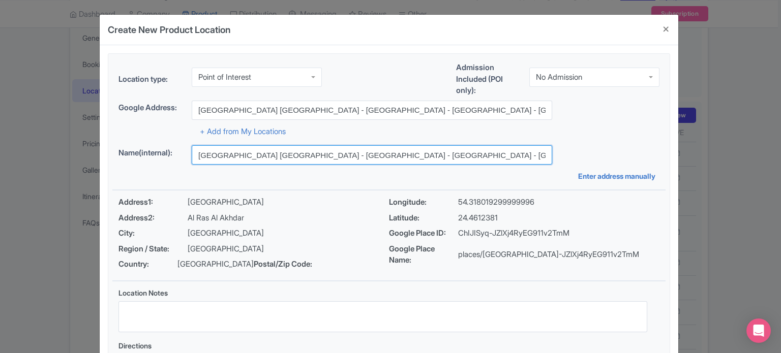
click at [456, 152] on input "[GEOGRAPHIC_DATA] [GEOGRAPHIC_DATA] - [GEOGRAPHIC_DATA] - [GEOGRAPHIC_DATA] - […" at bounding box center [372, 154] width 360 height 19
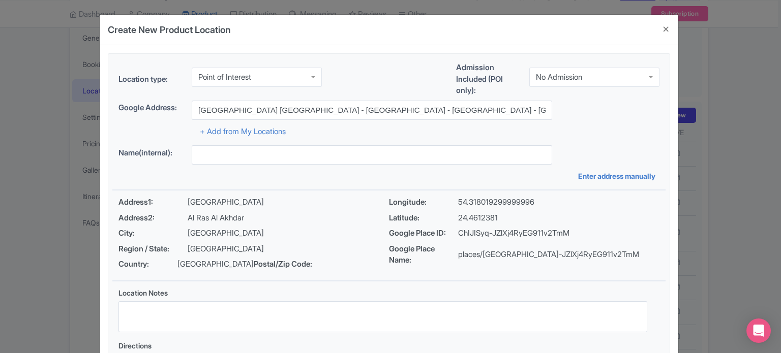
click at [467, 176] on div "Name(internal): Enter address manually" at bounding box center [388, 163] width 553 height 36
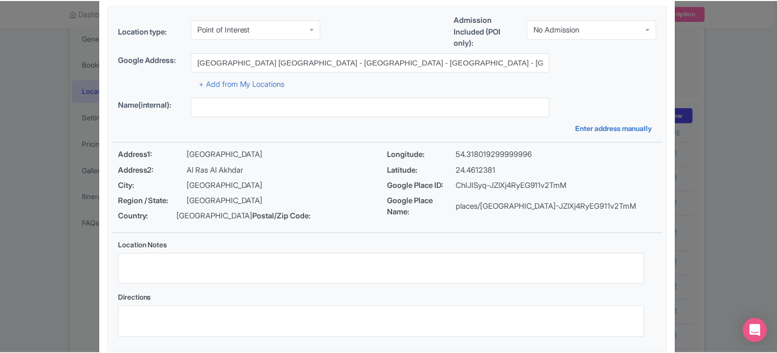
scroll to position [117, 0]
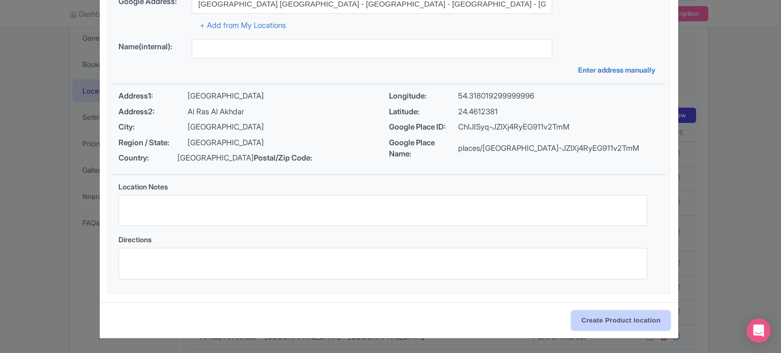
click at [610, 322] on input "Create Product location" at bounding box center [620, 320] width 99 height 19
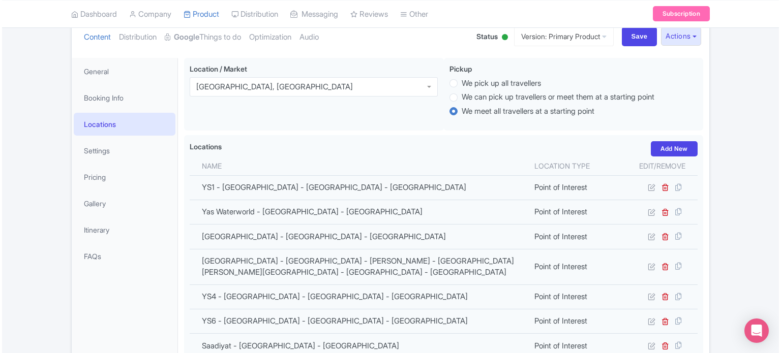
scroll to position [102, 0]
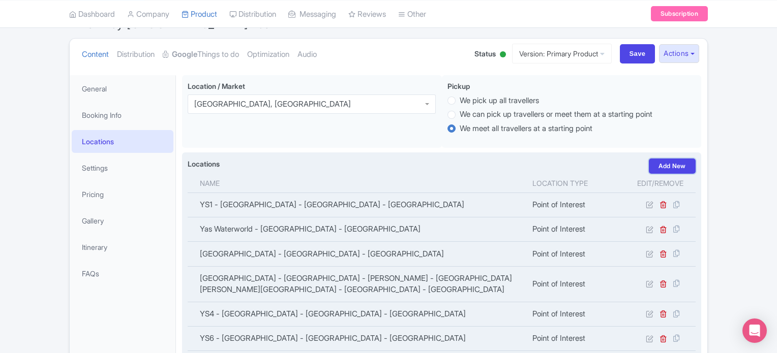
click at [669, 164] on link "Add New" at bounding box center [672, 166] width 47 height 15
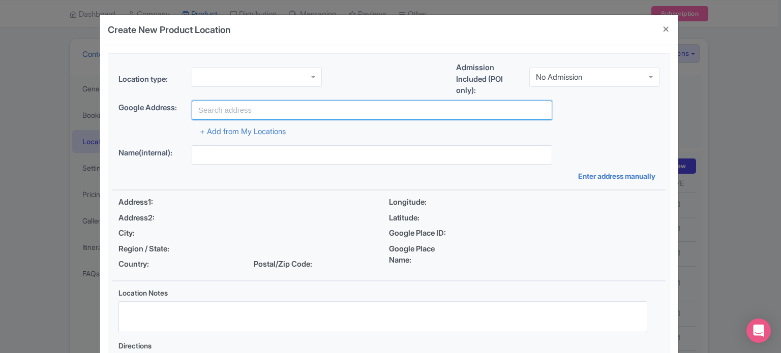
click at [257, 110] on input "text" at bounding box center [372, 110] width 360 height 19
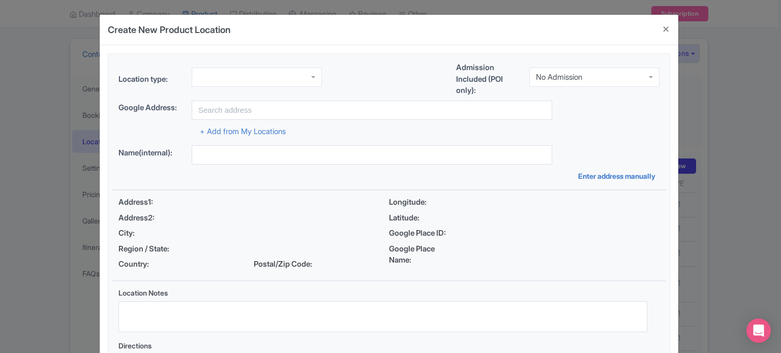
click at [255, 77] on div at bounding box center [257, 77] width 130 height 19
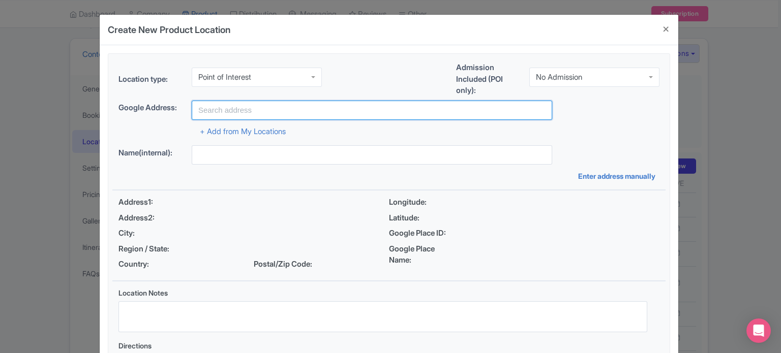
click at [275, 115] on input "text" at bounding box center [372, 110] width 360 height 19
paste input "[GEOGRAPHIC_DATA]"
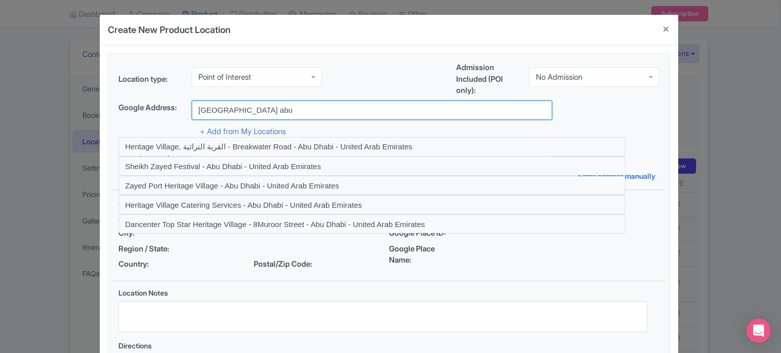
click at [298, 117] on input "[GEOGRAPHIC_DATA] abu" at bounding box center [372, 110] width 360 height 19
click at [295, 111] on input "[GEOGRAPHIC_DATA] abu" at bounding box center [372, 110] width 360 height 19
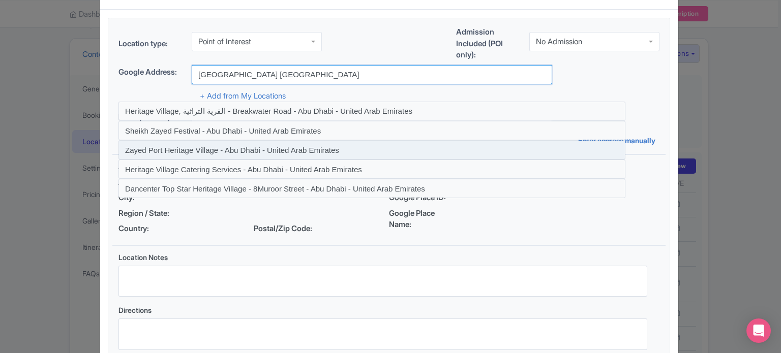
scroll to position [51, 0]
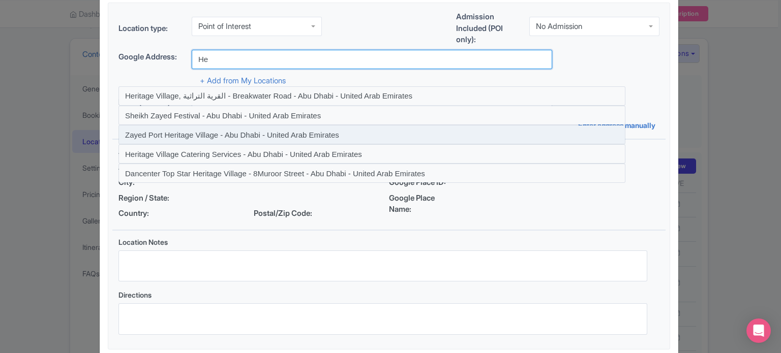
type input "H"
paste input "[PERSON_NAME] Grand Mosque"
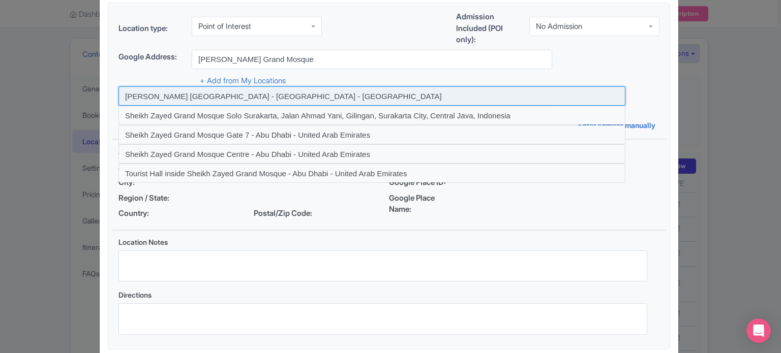
click at [191, 97] on input at bounding box center [371, 95] width 507 height 19
type input "[PERSON_NAME] [GEOGRAPHIC_DATA] - [GEOGRAPHIC_DATA] - [GEOGRAPHIC_DATA]"
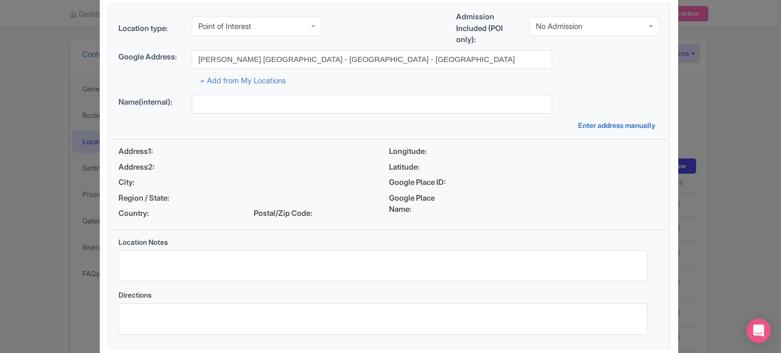
type input "[PERSON_NAME] [GEOGRAPHIC_DATA] - [GEOGRAPHIC_DATA] - [GEOGRAPHIC_DATA]"
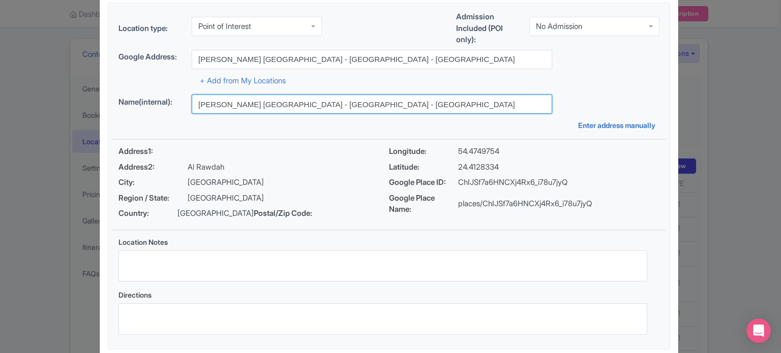
click at [236, 112] on input "[PERSON_NAME] [GEOGRAPHIC_DATA] - [GEOGRAPHIC_DATA] - [GEOGRAPHIC_DATA]" at bounding box center [372, 104] width 360 height 19
click at [237, 112] on input "[PERSON_NAME] [GEOGRAPHIC_DATA] - [GEOGRAPHIC_DATA] - [GEOGRAPHIC_DATA]" at bounding box center [372, 104] width 360 height 19
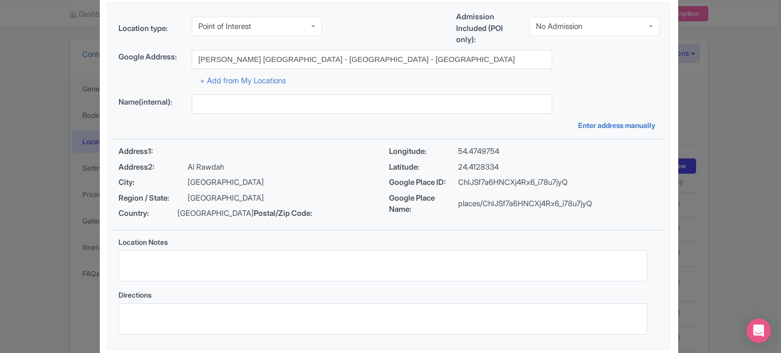
click at [590, 81] on div "+ Add from My Locations" at bounding box center [388, 78] width 541 height 18
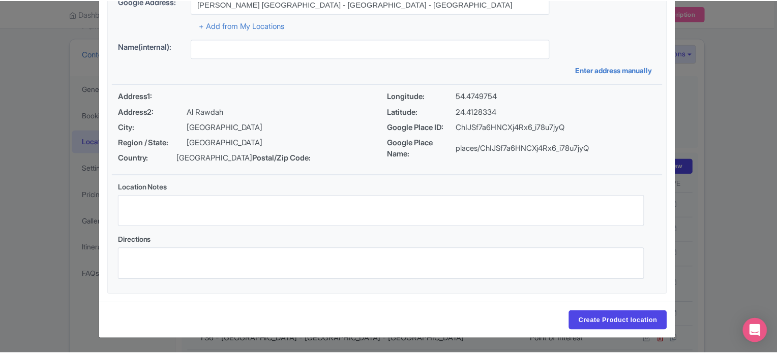
scroll to position [117, 0]
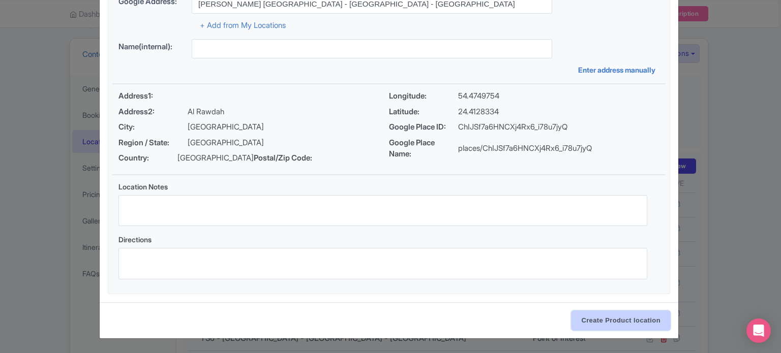
click at [629, 322] on input "Create Product location" at bounding box center [620, 320] width 99 height 19
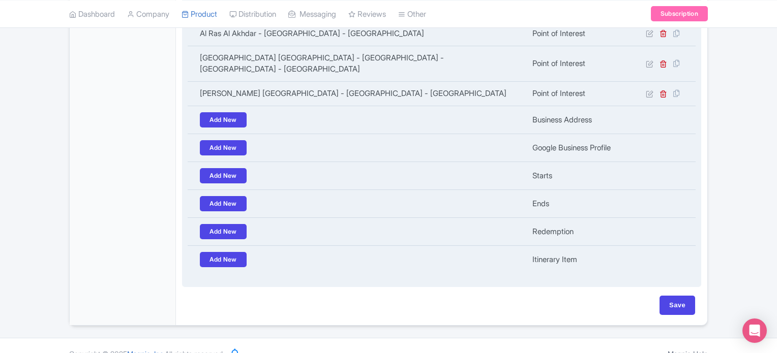
scroll to position [457, 0]
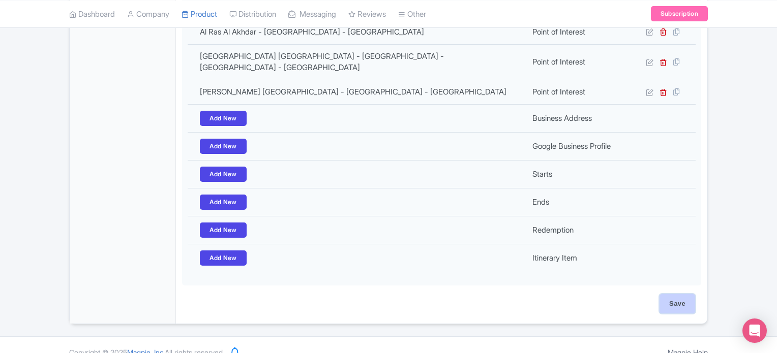
click at [679, 303] on input "Save" at bounding box center [677, 303] width 36 height 19
type input "Update Product"
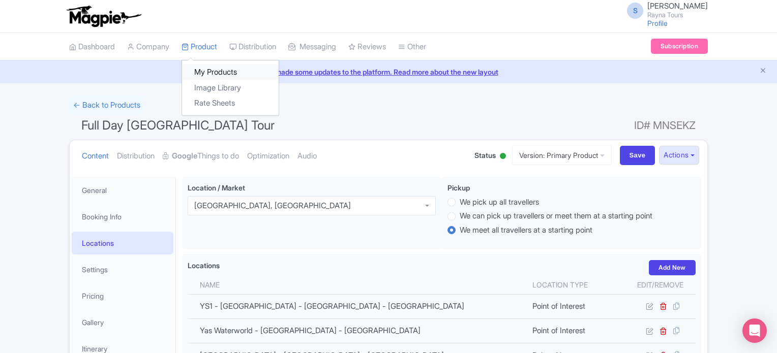
click at [207, 73] on link "My Products" at bounding box center [230, 73] width 97 height 16
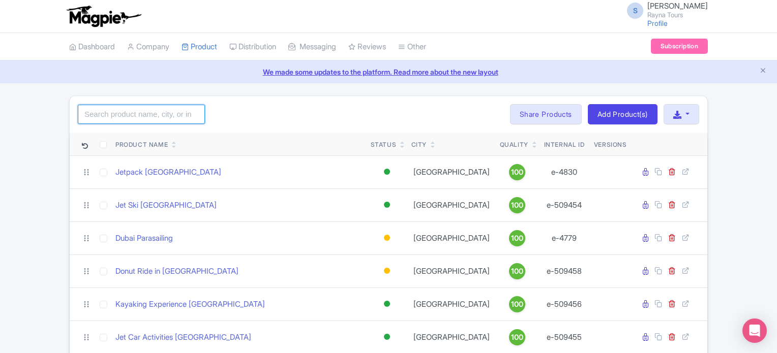
click at [147, 112] on input "search" at bounding box center [141, 114] width 127 height 19
